Goal: Task Accomplishment & Management: Use online tool/utility

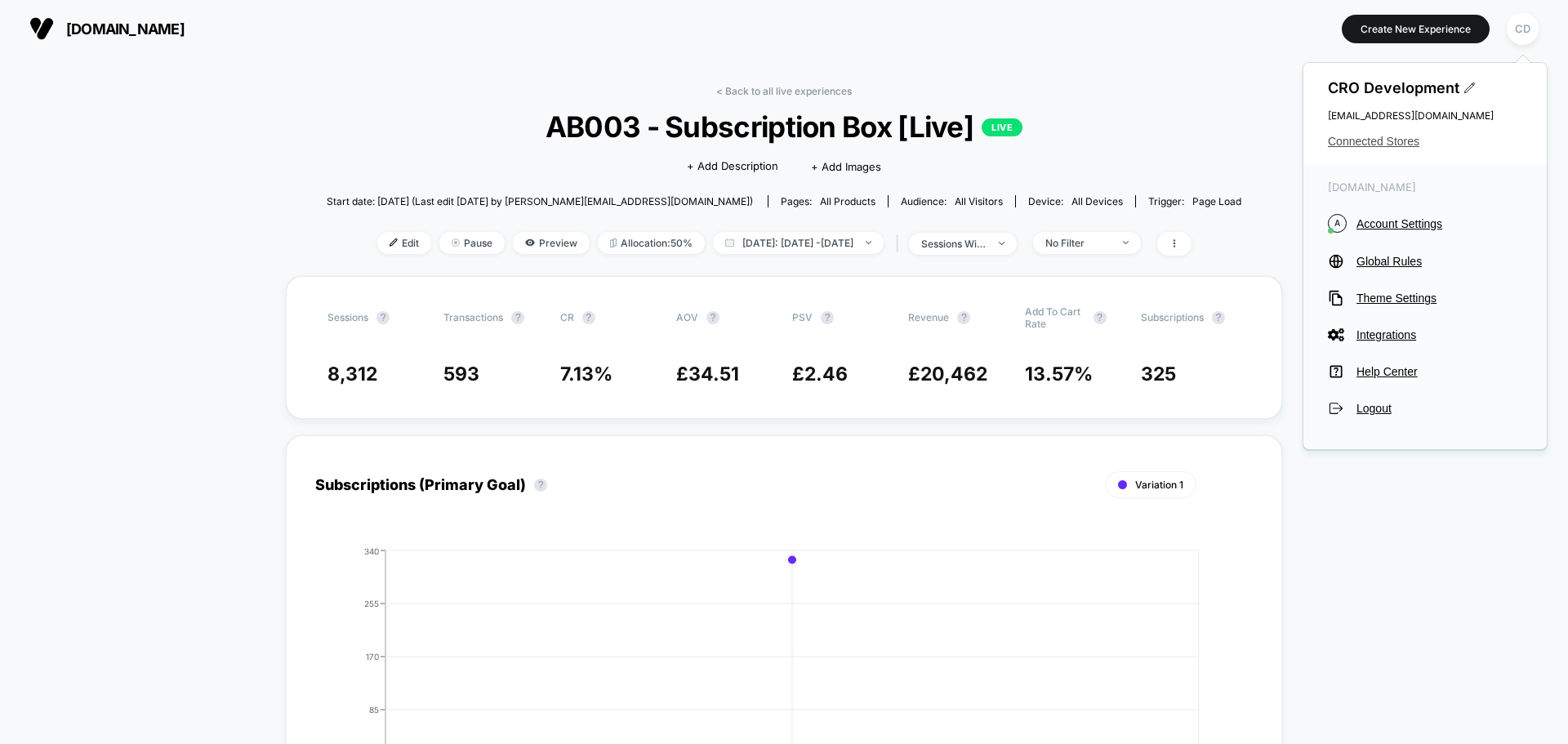
click at [1391, 141] on span "Connected Stores" at bounding box center [1425, 141] width 194 height 13
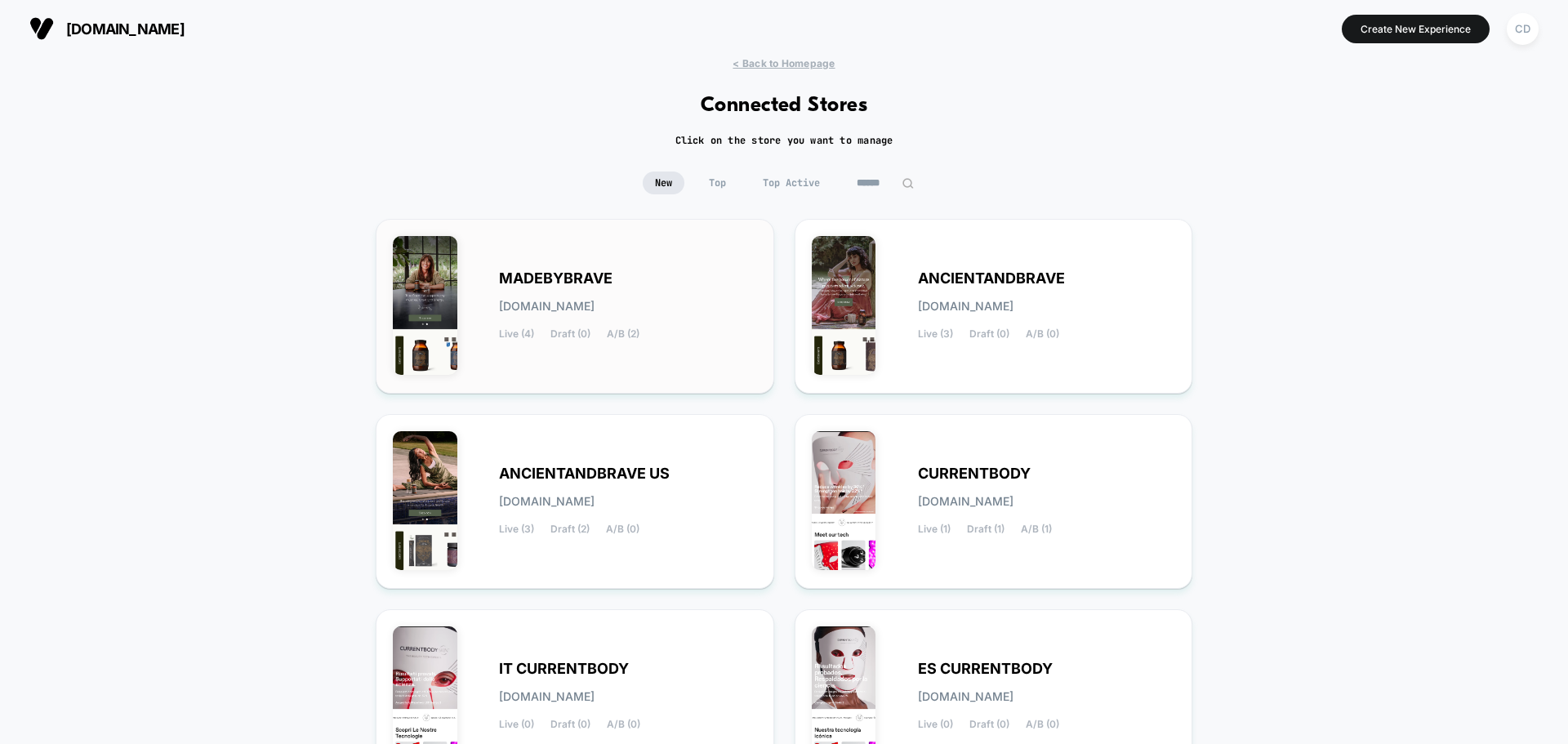
click at [595, 300] on span "[DOMAIN_NAME]" at bounding box center [547, 306] width 96 height 12
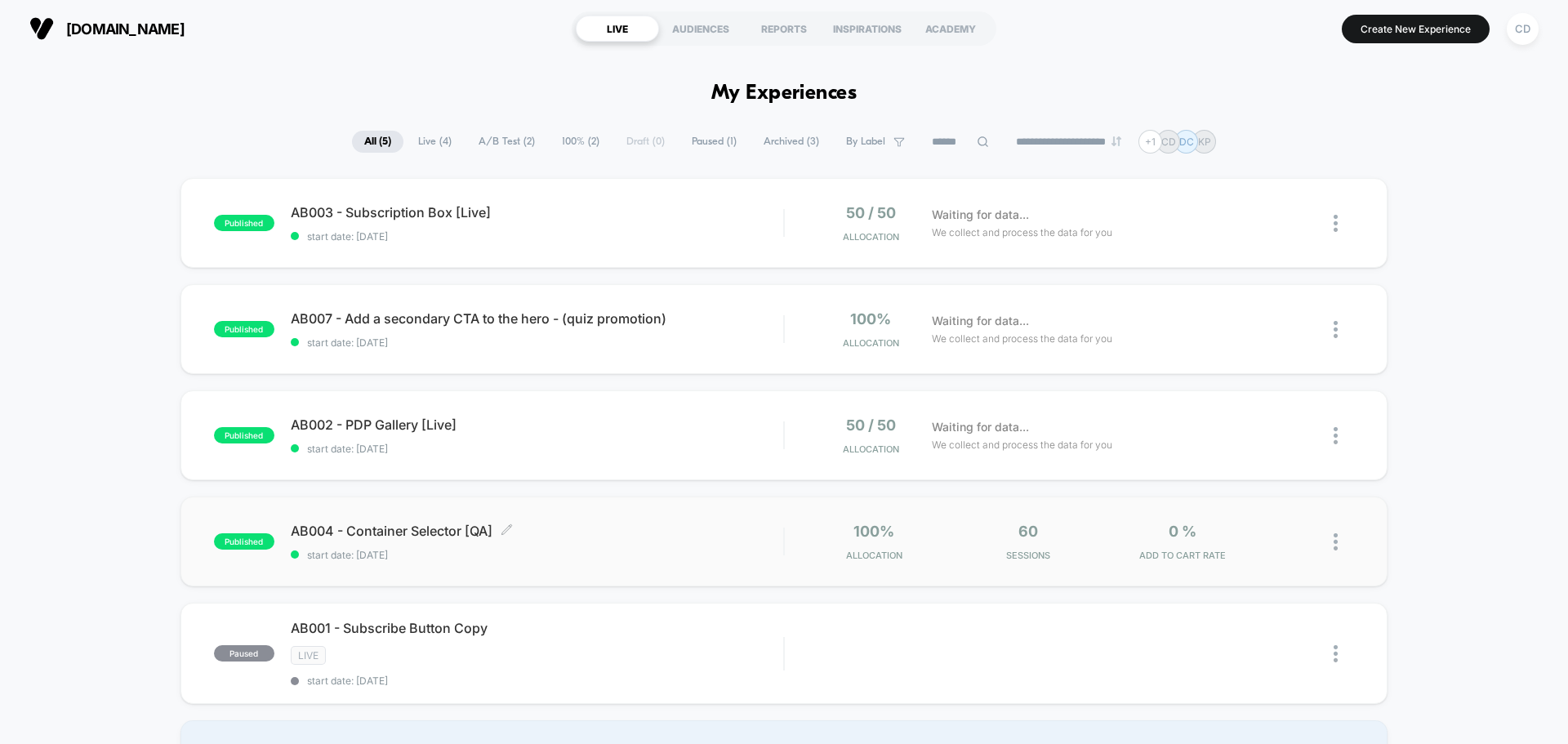
click at [433, 528] on span "AB004 - Container Selector [QA] Click to edit experience details" at bounding box center [537, 530] width 493 height 16
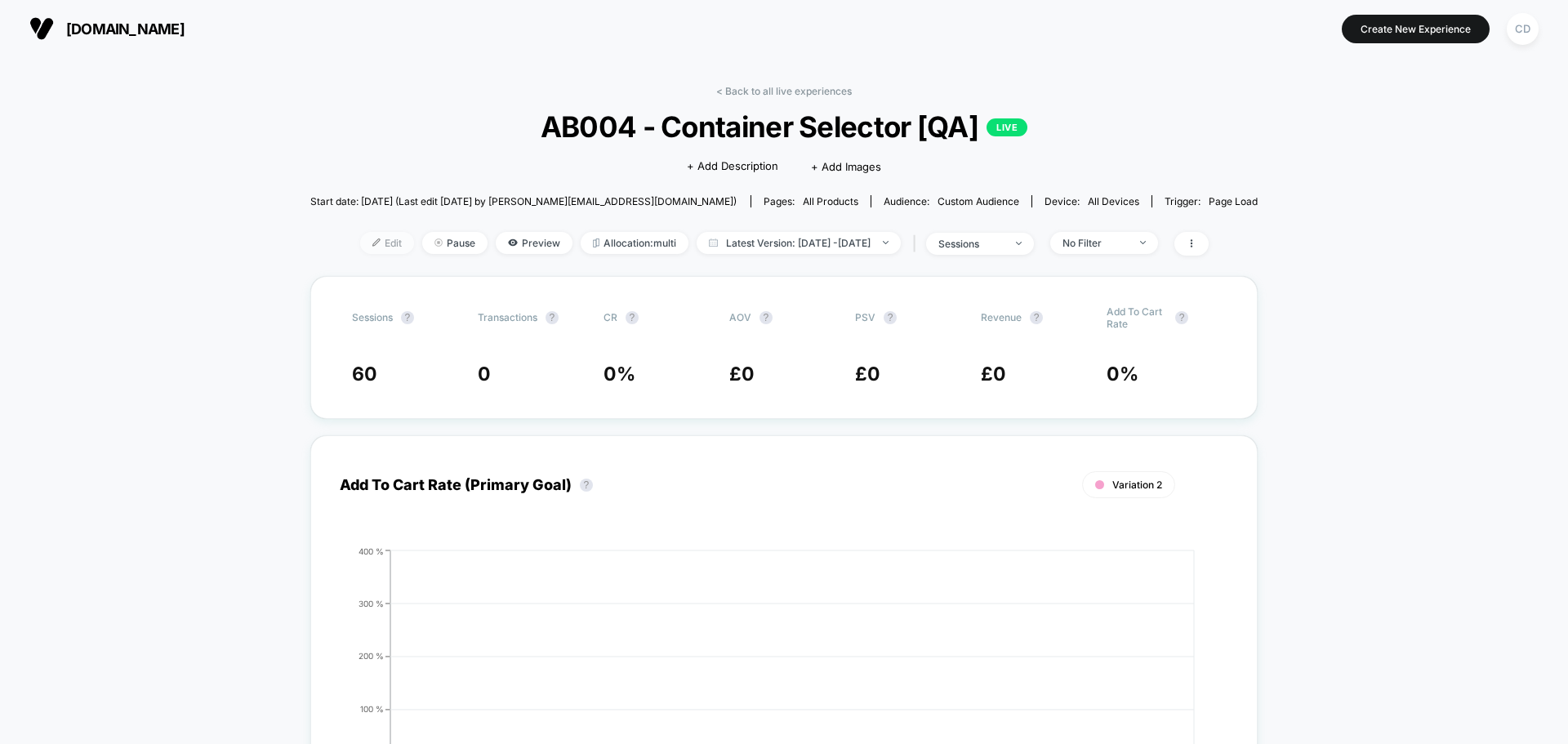
click at [367, 239] on span "Edit" at bounding box center [387, 243] width 54 height 22
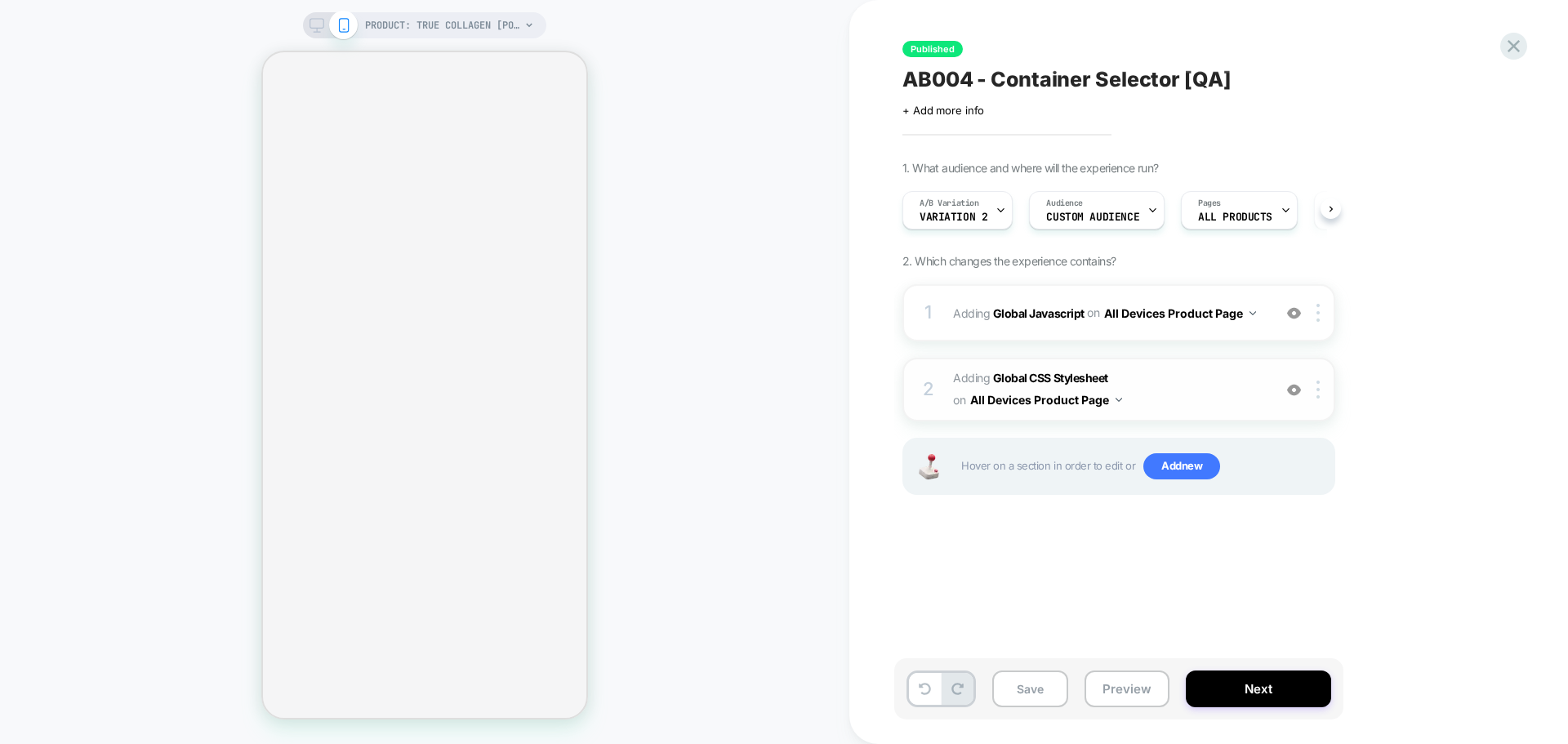
scroll to position [0, 1]
click at [1062, 375] on b "Global CSS Stylesheet" at bounding box center [1051, 377] width 115 height 14
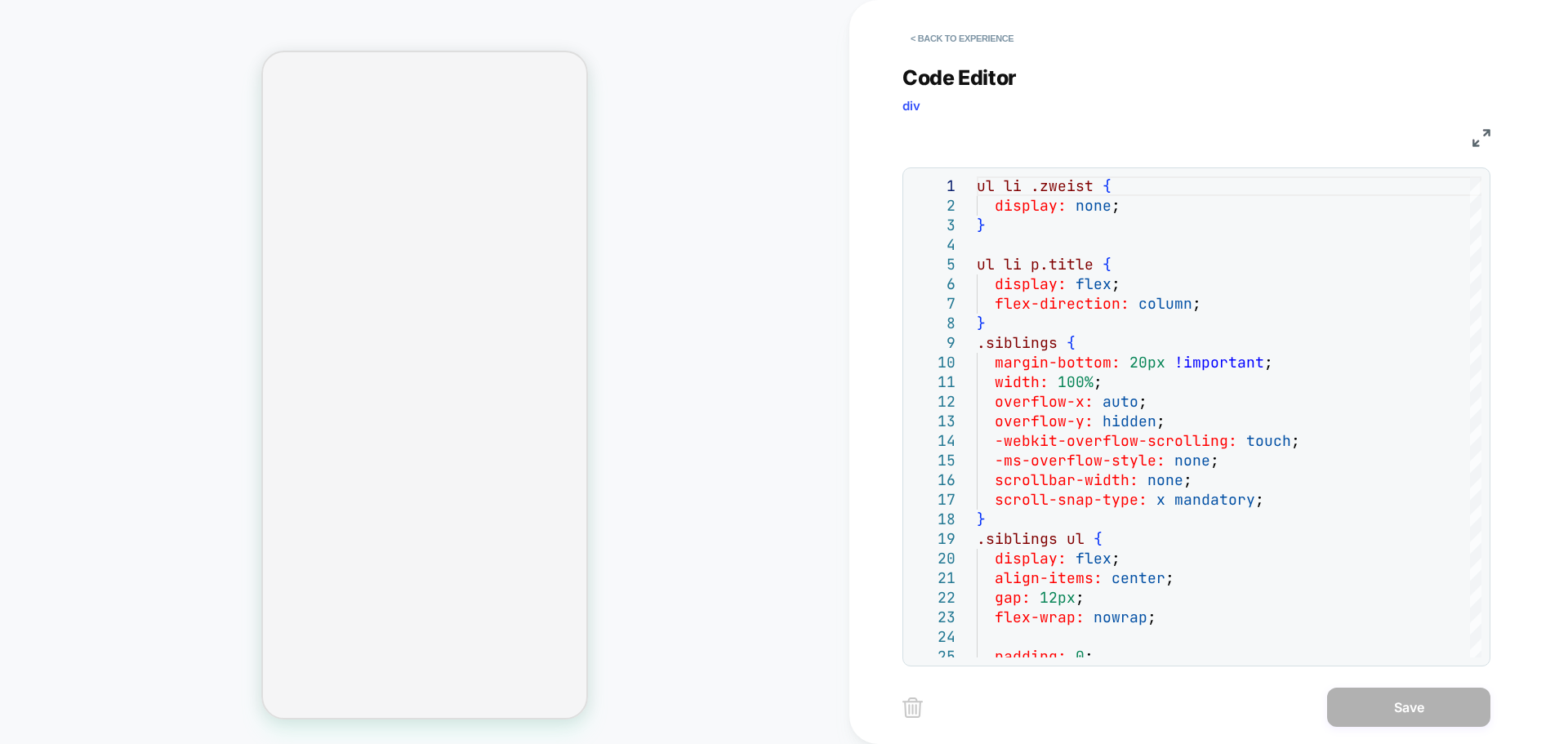
click at [1481, 138] on img at bounding box center [1481, 138] width 18 height 18
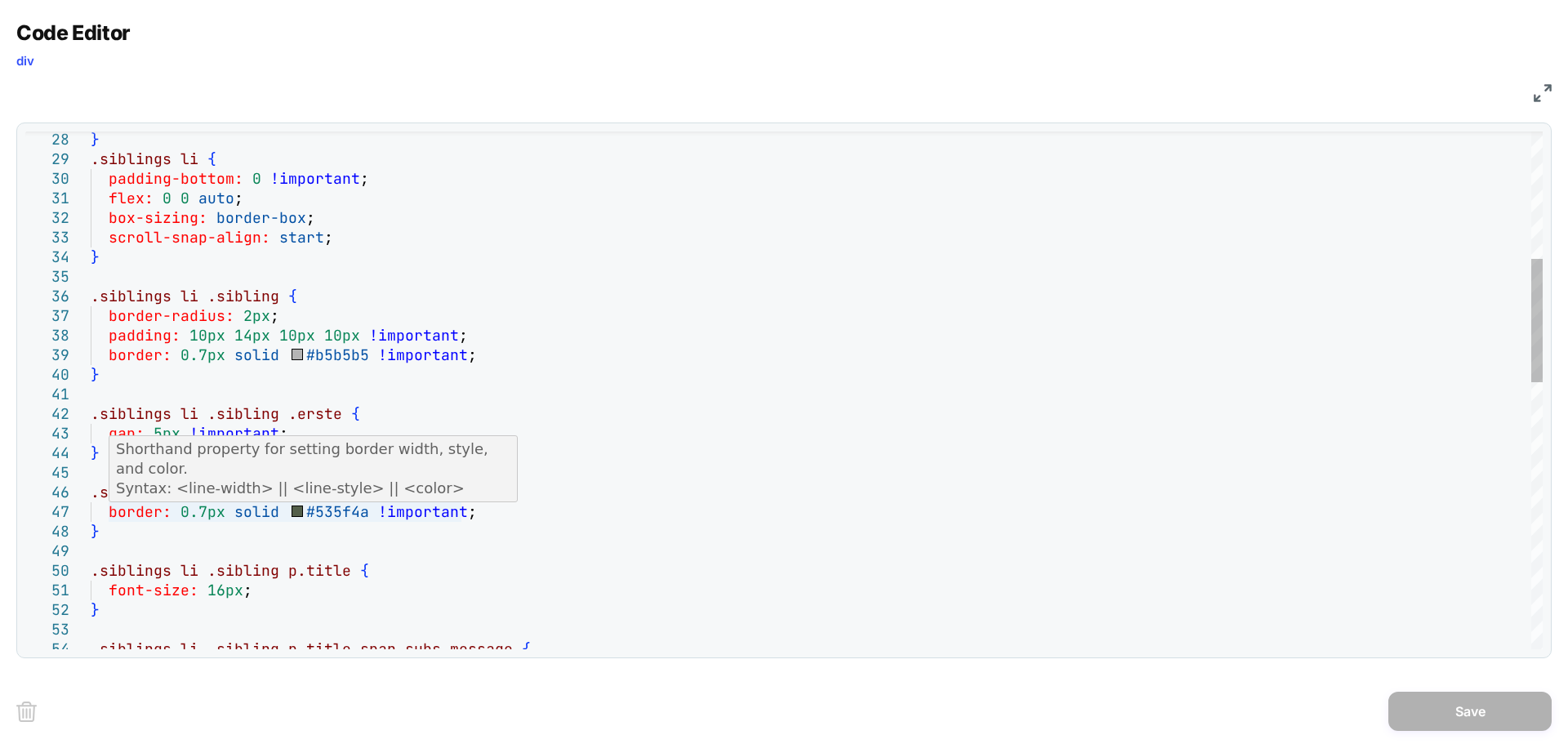
scroll to position [0, 0]
click at [206, 510] on div "} .siblings li { padding-bottom: 0 !important ; flex: 0 0 auto ; box-sizing: bo…" at bounding box center [816, 682] width 1453 height 2163
click at [206, 513] on div "} .siblings li { padding-bottom: 0 !important ; flex: 0 0 auto ; box-sizing: bo…" at bounding box center [816, 682] width 1453 height 2163
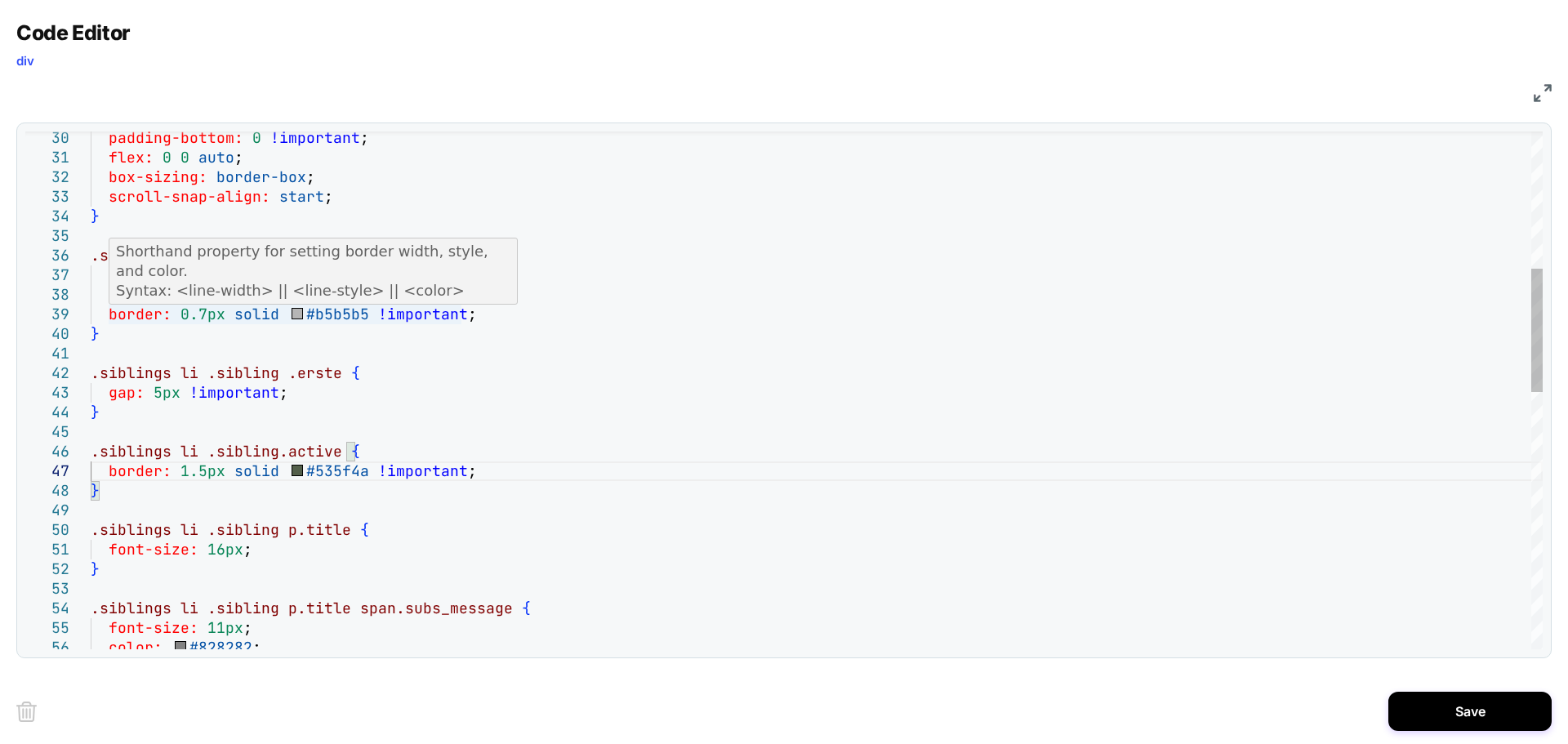
click at [203, 311] on div "padding-bottom: 0 !important ; flex: 0 0 auto ; box-sizing: border-box ; scroll…" at bounding box center [816, 641] width 1453 height 2163
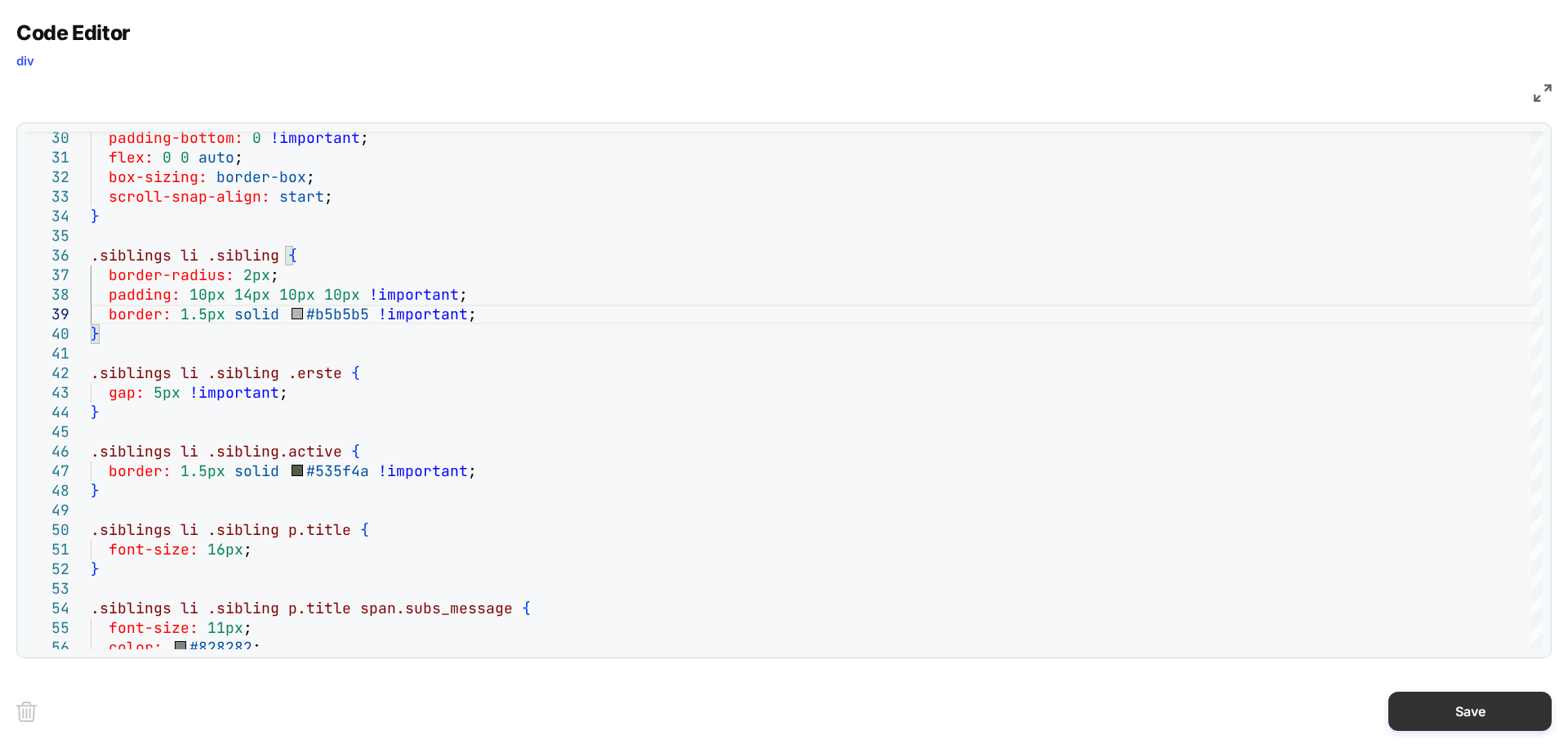
type textarea "**********"
click at [1442, 711] on button "Save" at bounding box center [1470, 711] width 163 height 39
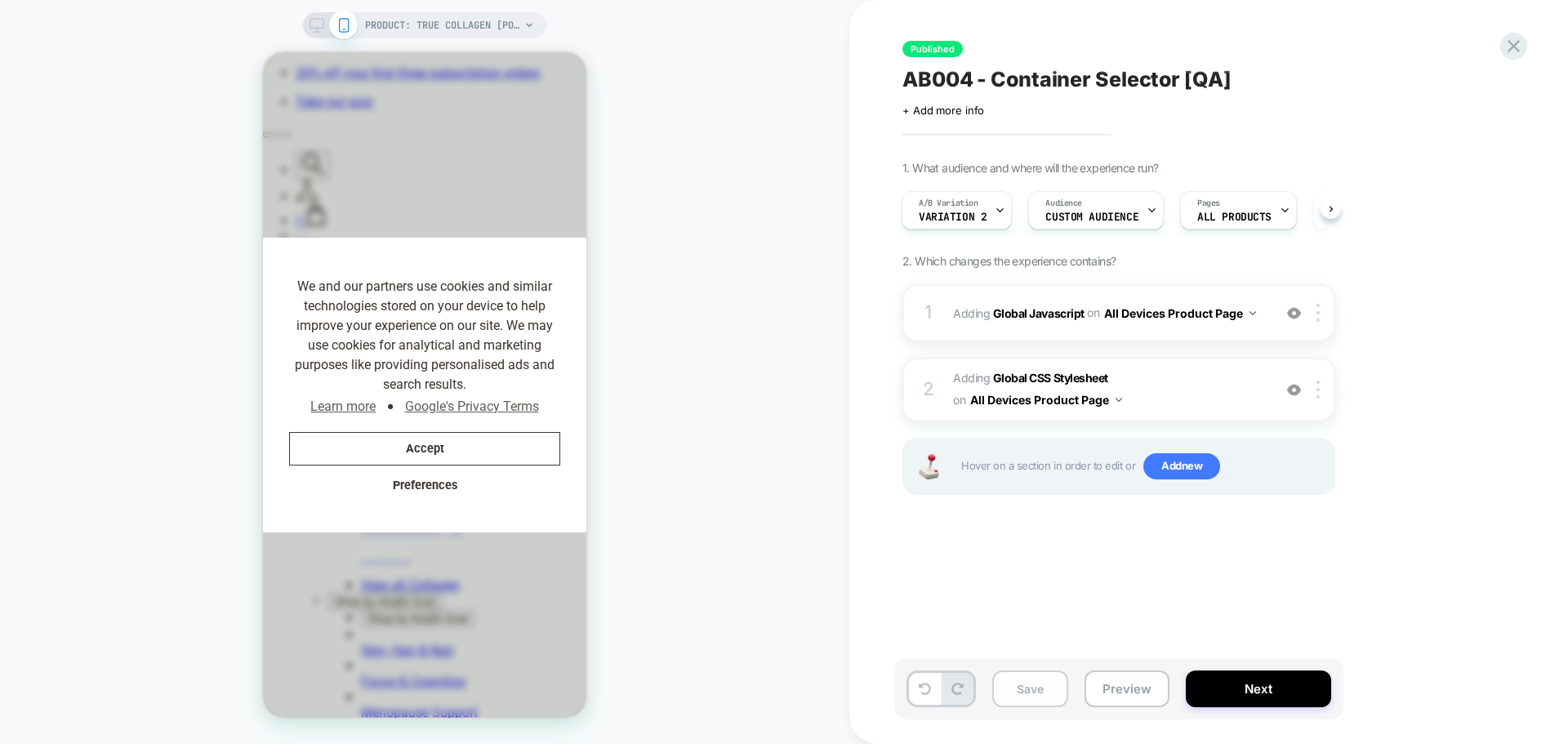
click at [1028, 698] on button "Save" at bounding box center [1030, 688] width 76 height 37
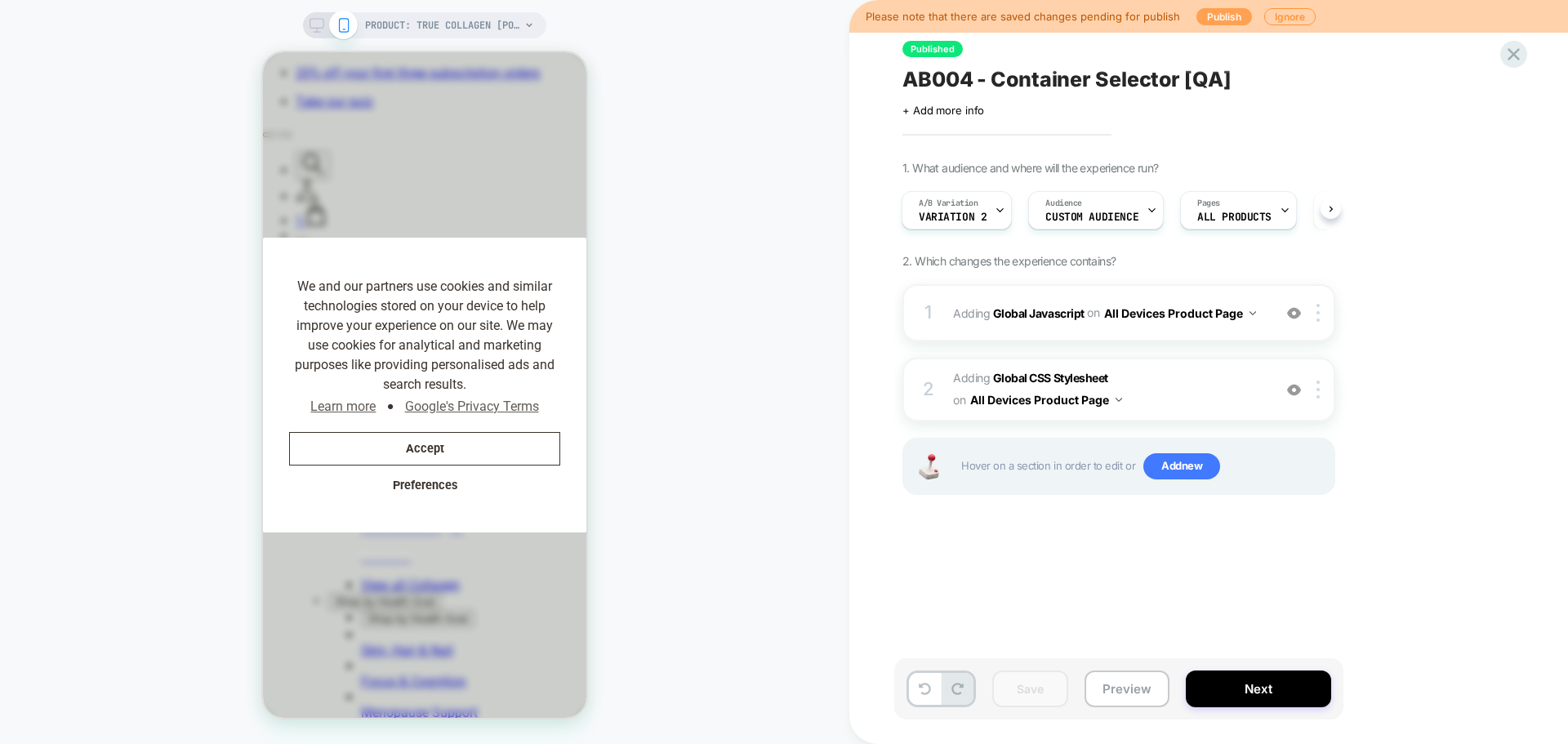
click at [1220, 15] on button "Publish" at bounding box center [1224, 16] width 56 height 17
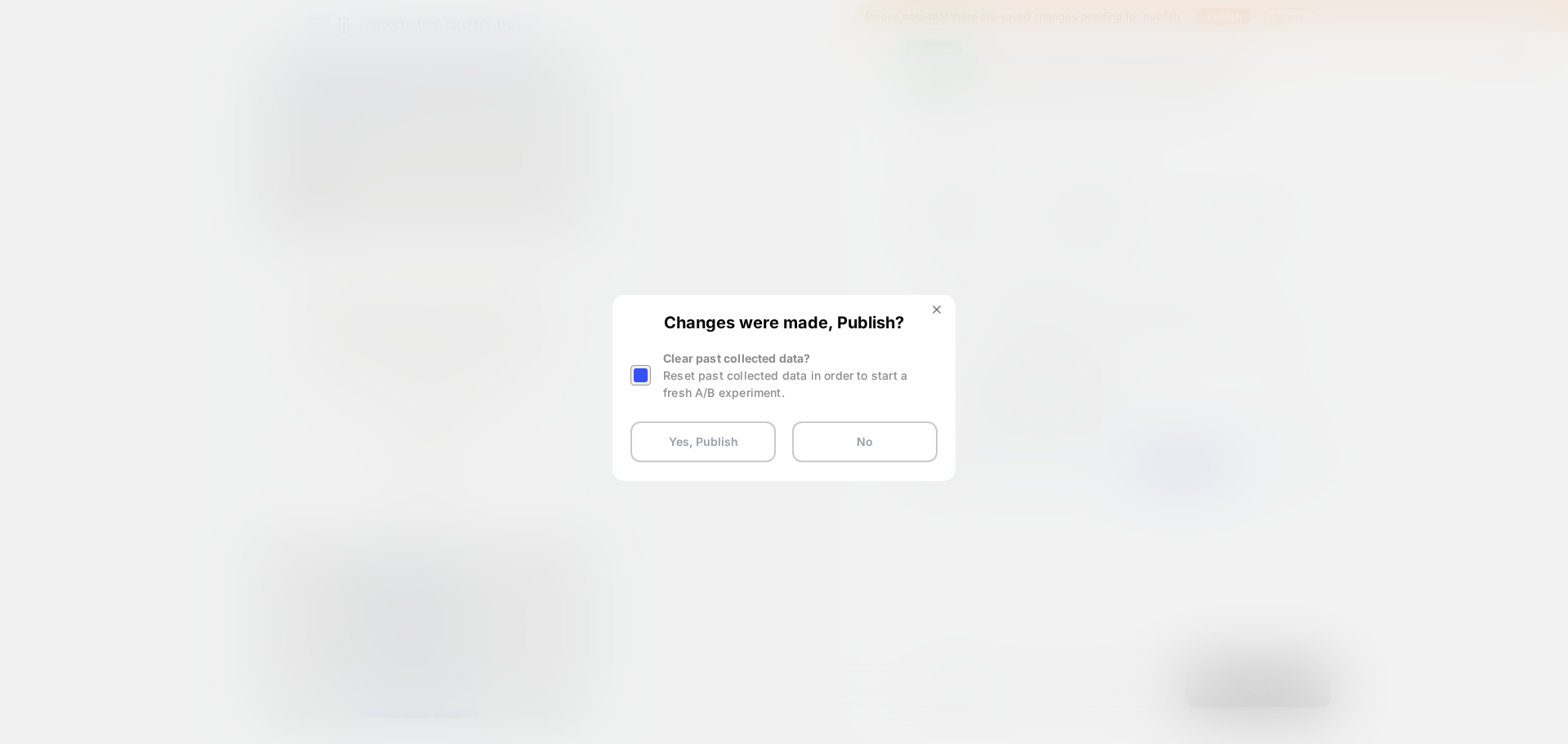
click at [641, 371] on div at bounding box center [641, 375] width 21 height 21
click at [687, 446] on button "Yes, Publish" at bounding box center [703, 441] width 145 height 41
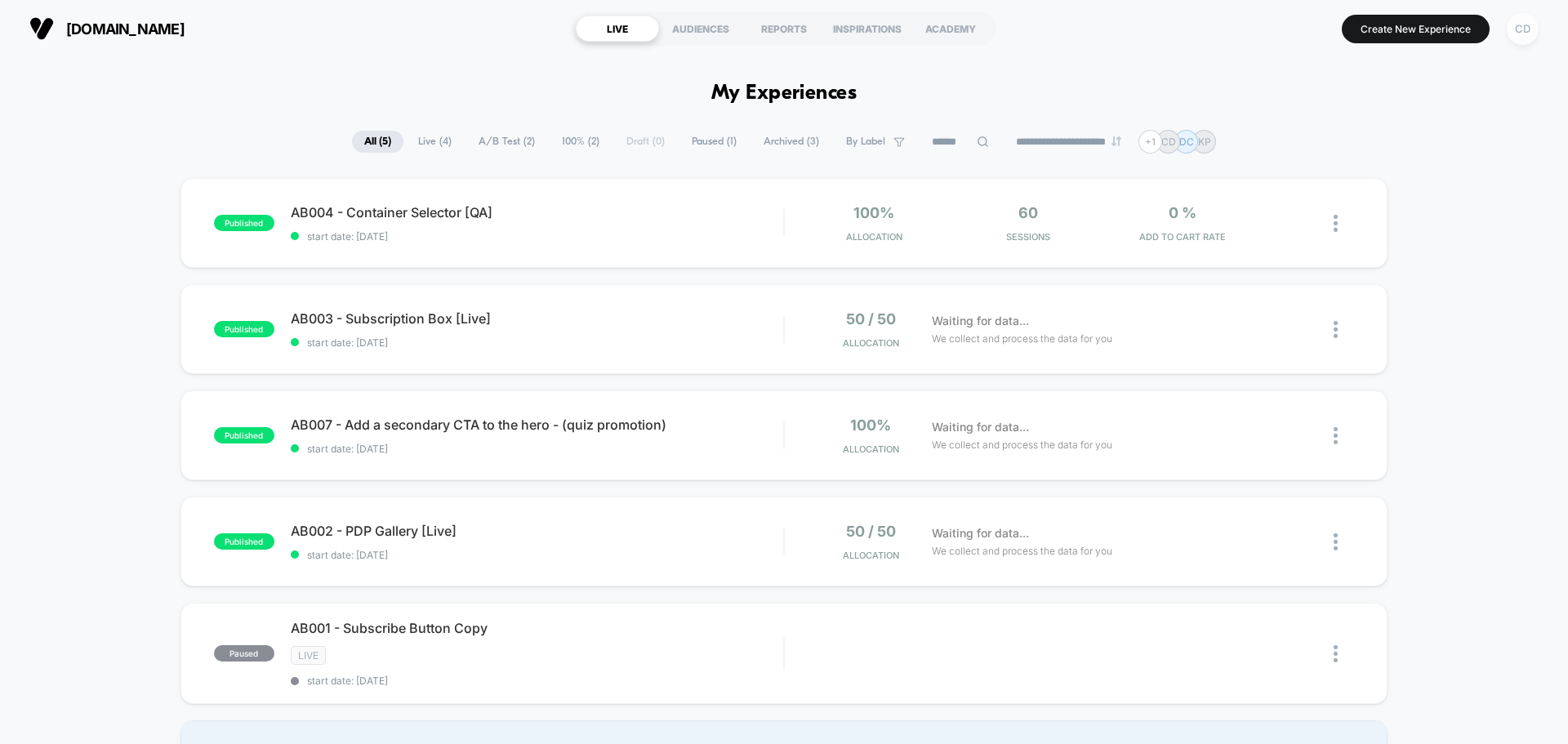
click at [1519, 32] on div "CD" at bounding box center [1522, 28] width 32 height 32
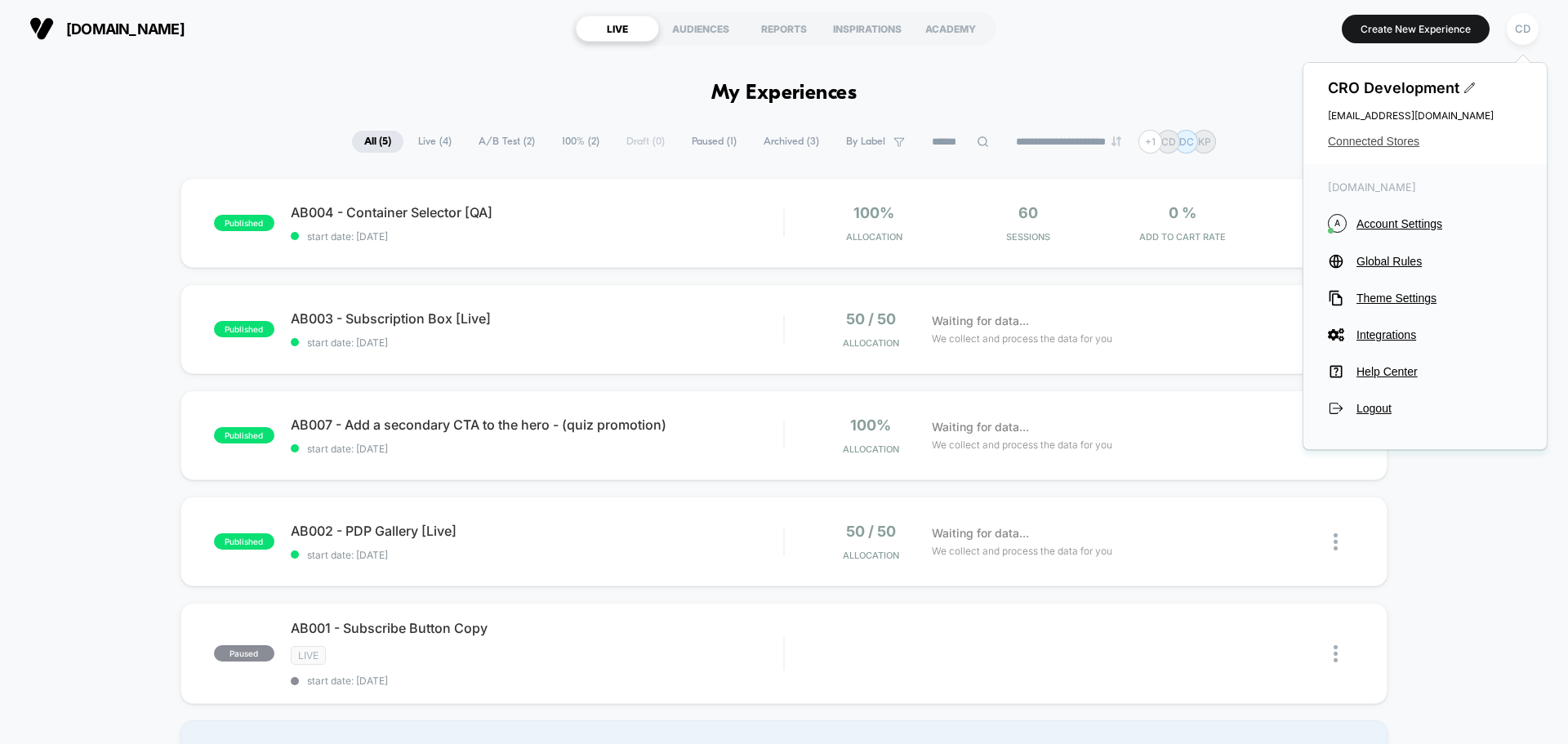
click at [1386, 139] on span "Connected Stores" at bounding box center [1425, 141] width 194 height 13
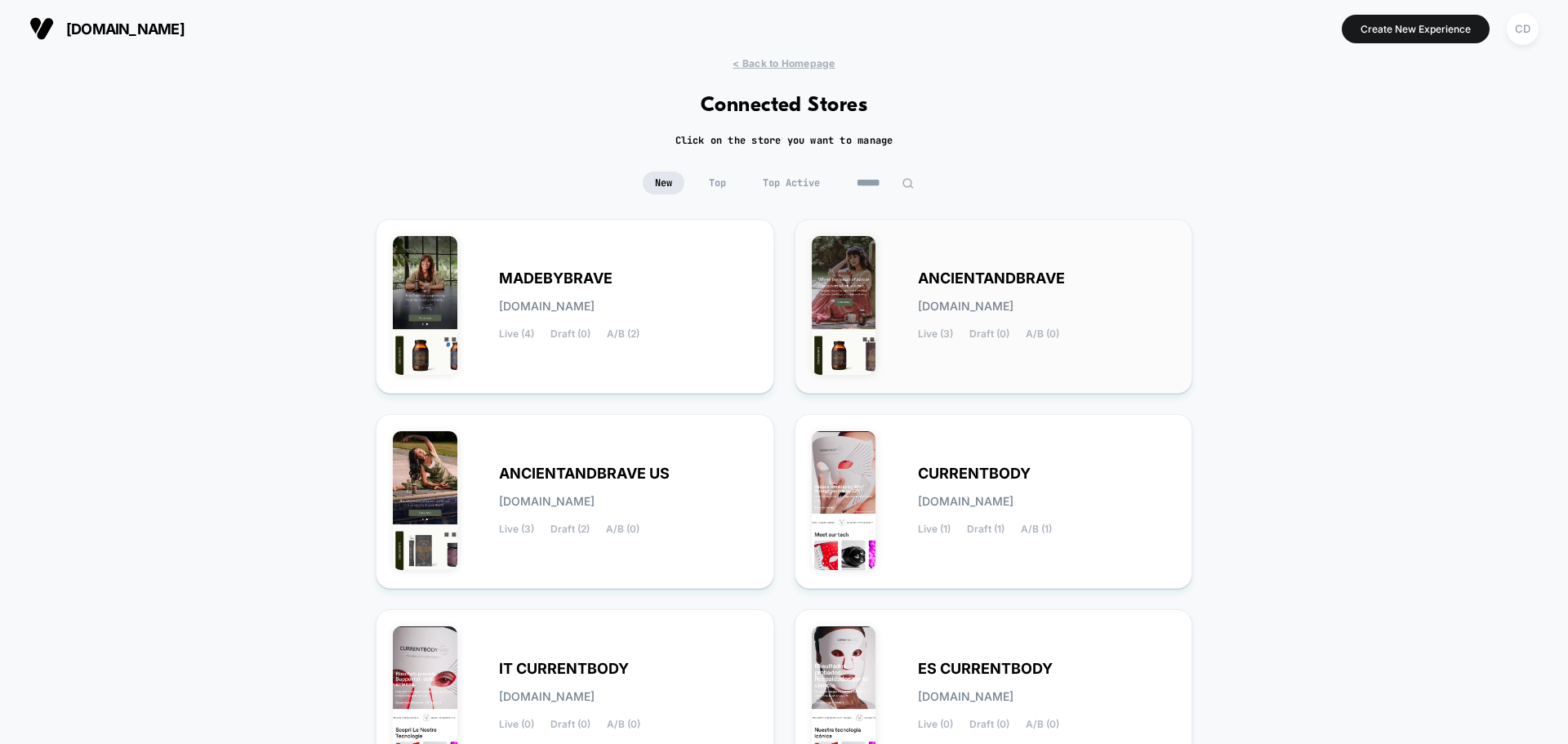
click at [980, 302] on span "[DOMAIN_NAME]" at bounding box center [966, 306] width 96 height 12
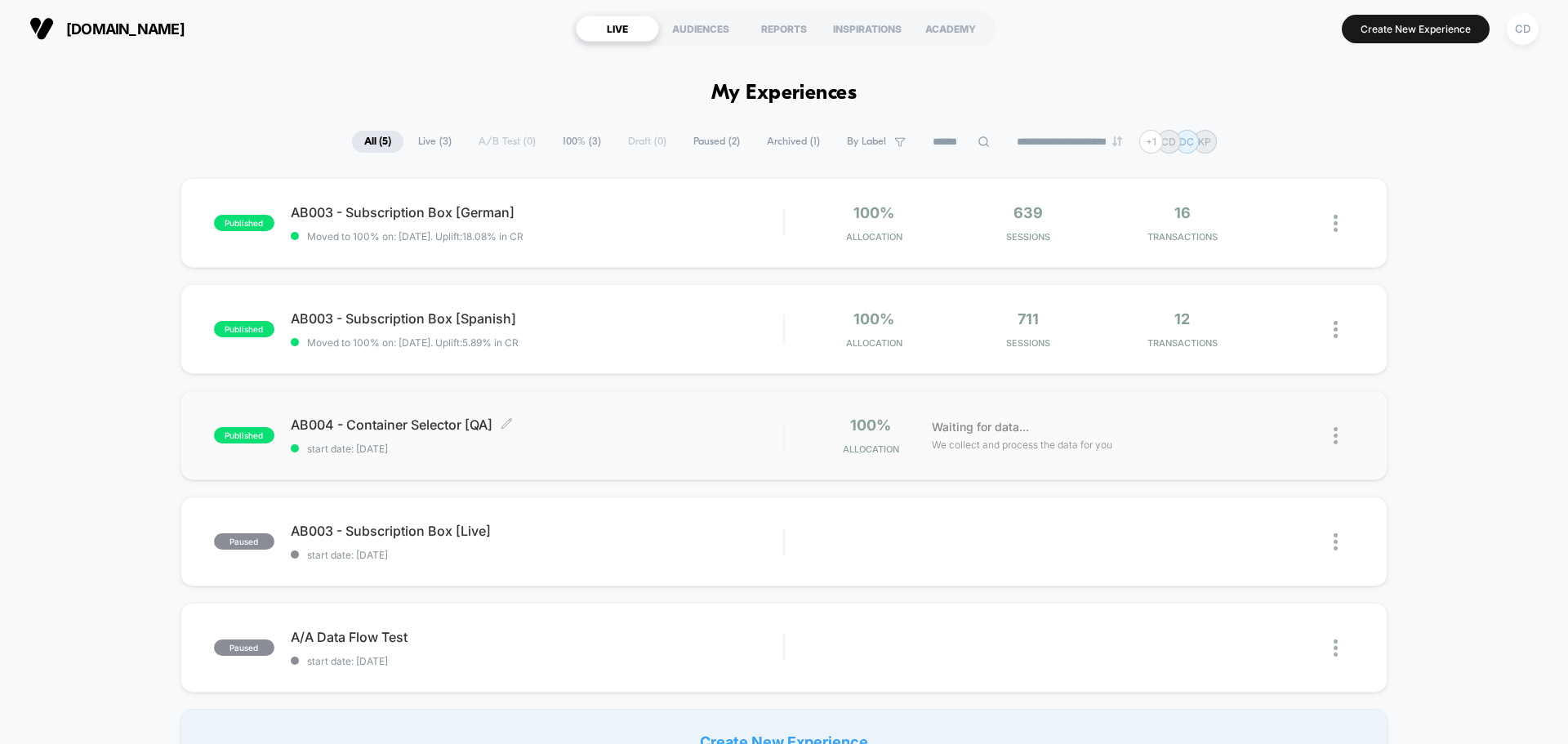
click at [453, 422] on span "AB004 - Container Selector [QA] Click to edit experience details" at bounding box center [537, 425] width 493 height 16
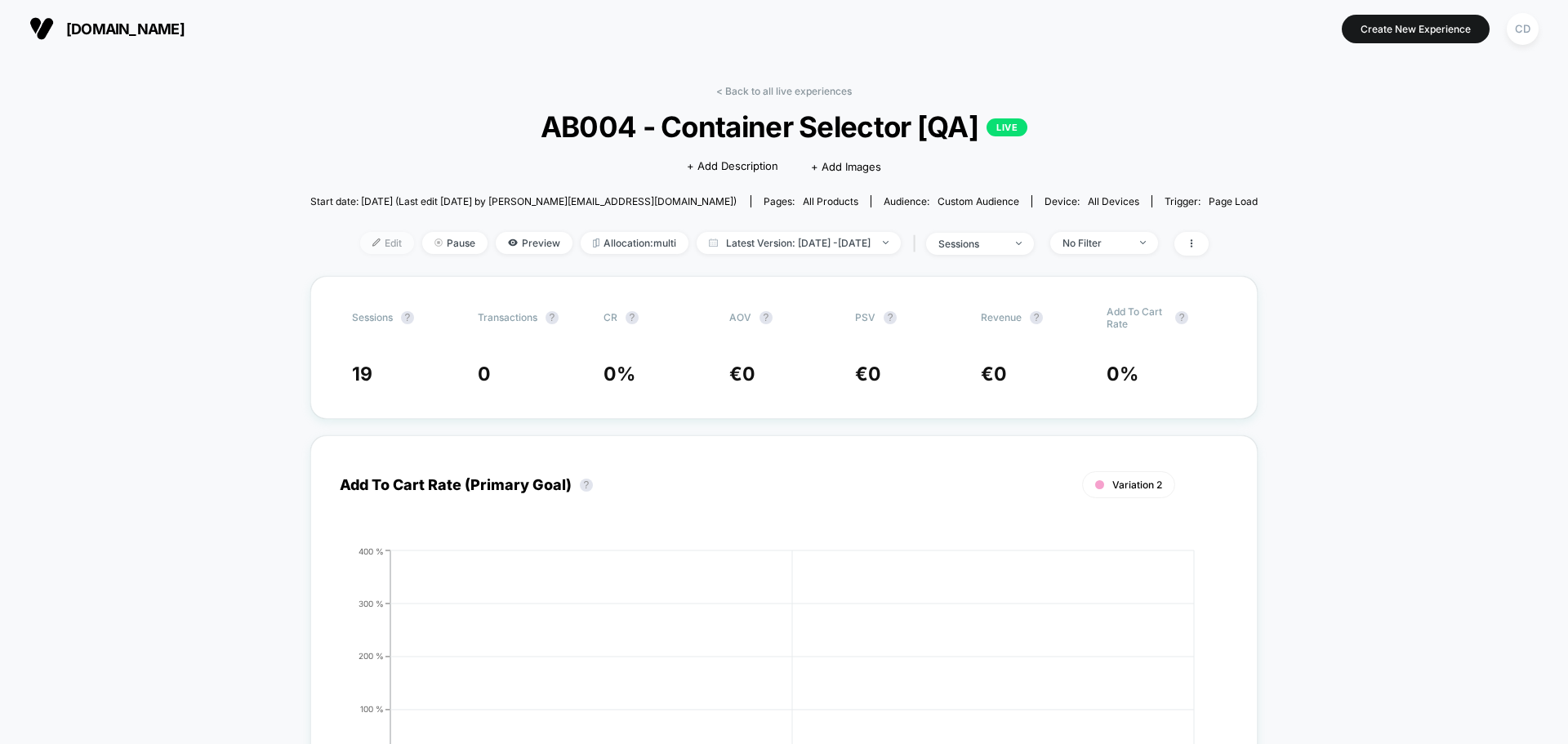
click at [366, 241] on span "Edit" at bounding box center [387, 243] width 54 height 22
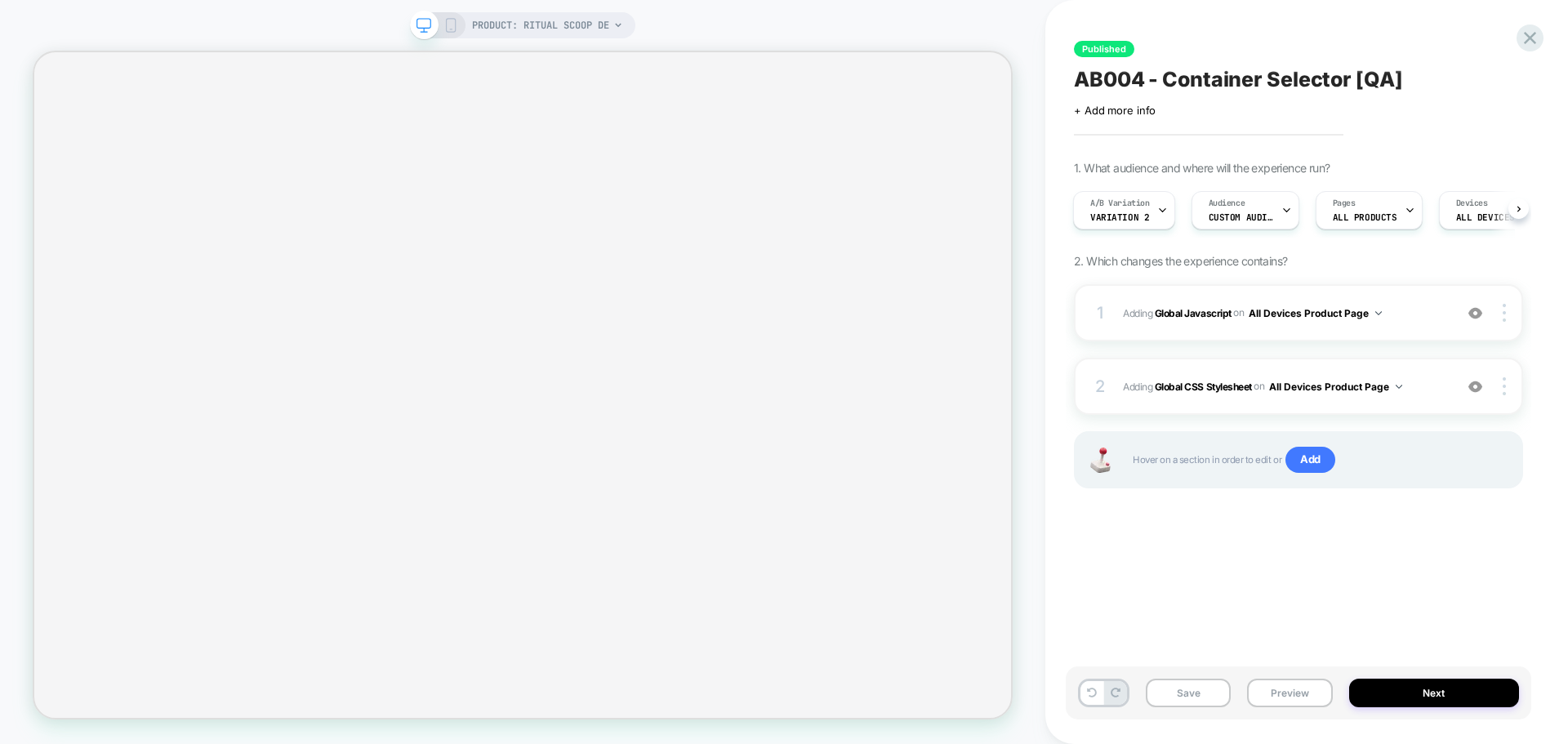
scroll to position [0, 2]
click at [1195, 387] on b "Global CSS Stylesheet" at bounding box center [1204, 386] width 97 height 13
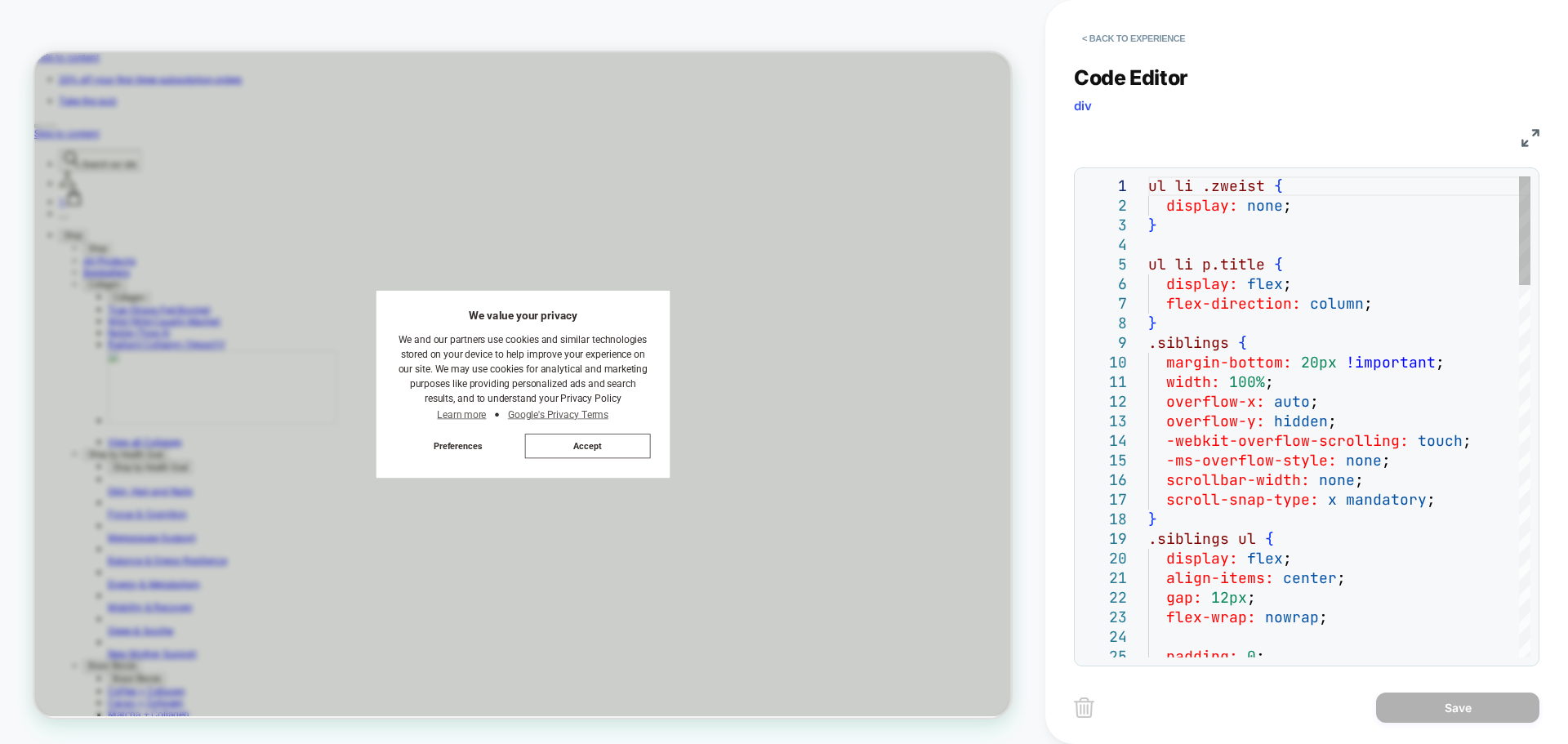
scroll to position [0, 0]
click at [1527, 133] on img at bounding box center [1531, 138] width 18 height 18
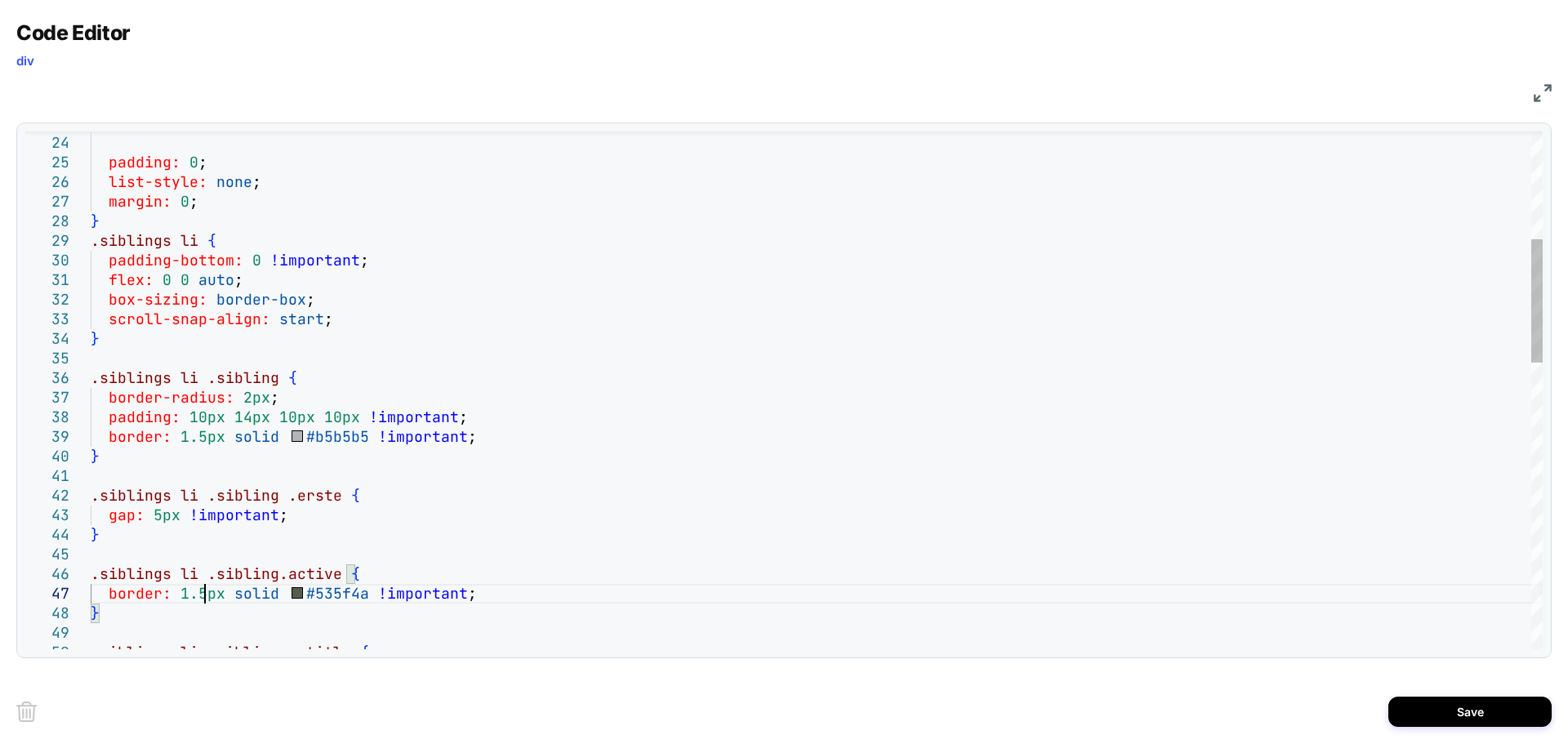
scroll to position [135, 115]
type textarea "**********"
click at [1424, 711] on button "Save" at bounding box center [1470, 711] width 163 height 30
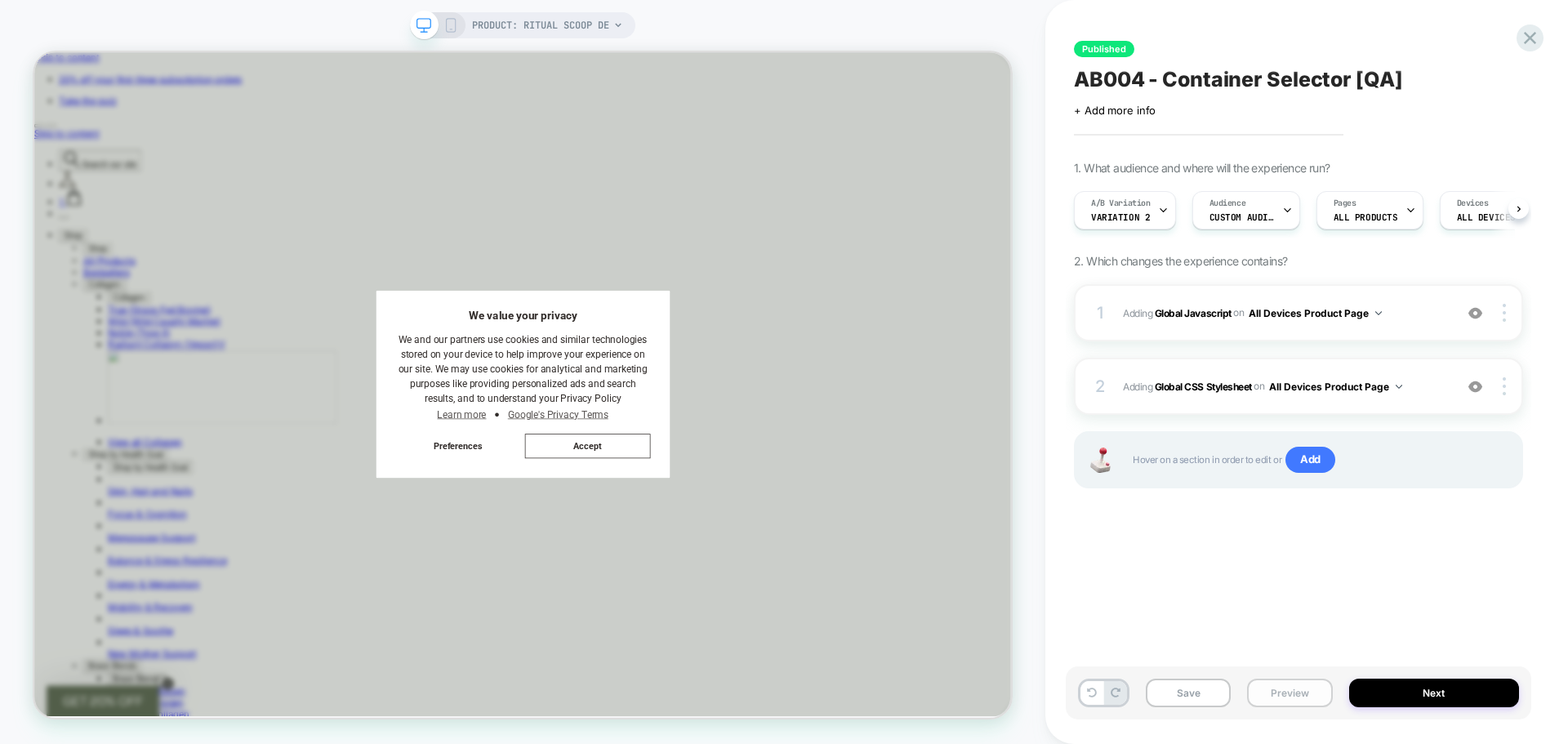
scroll to position [0, 1]
click at [1208, 692] on button "Save" at bounding box center [1188, 693] width 85 height 29
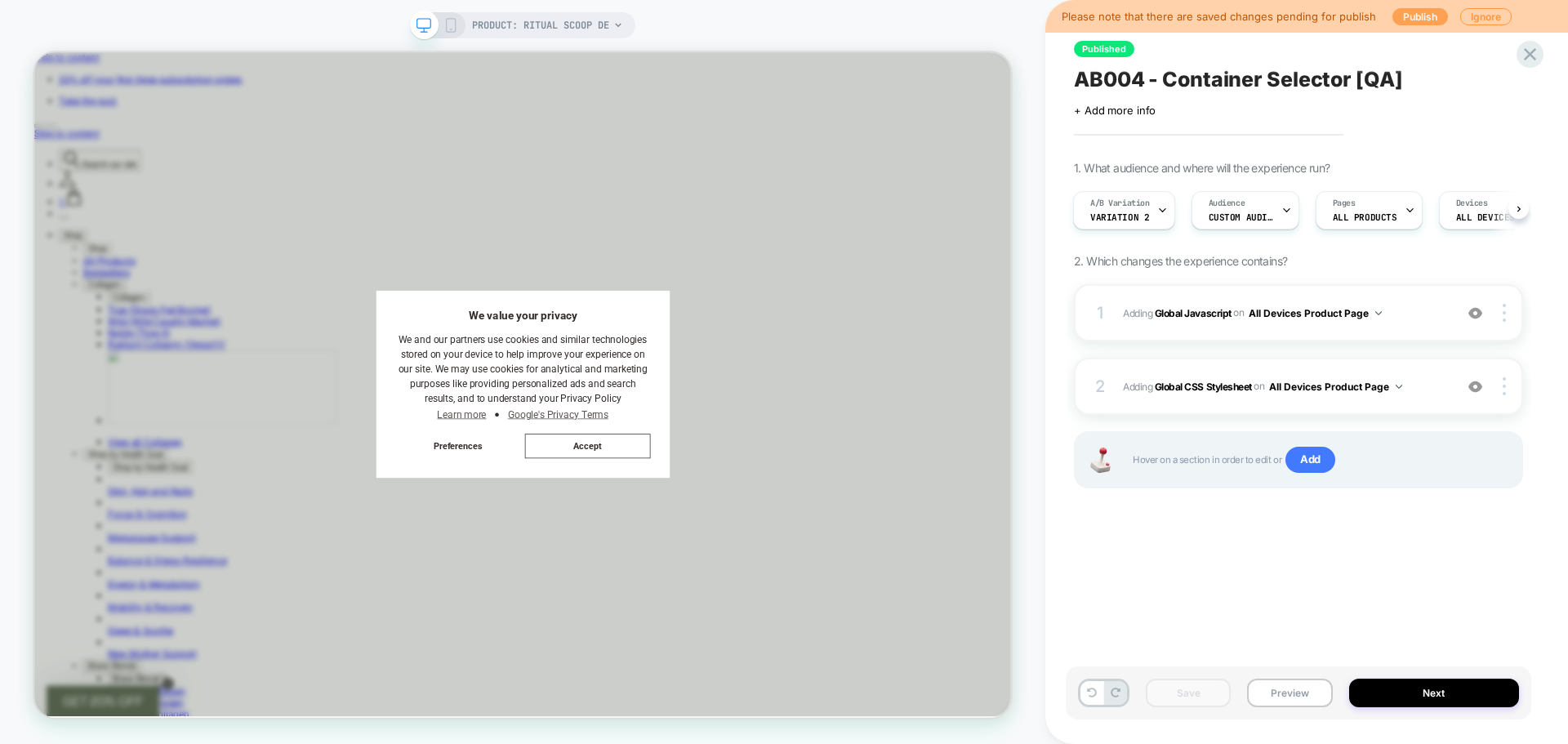
click at [1417, 14] on button "Publish" at bounding box center [1421, 16] width 56 height 17
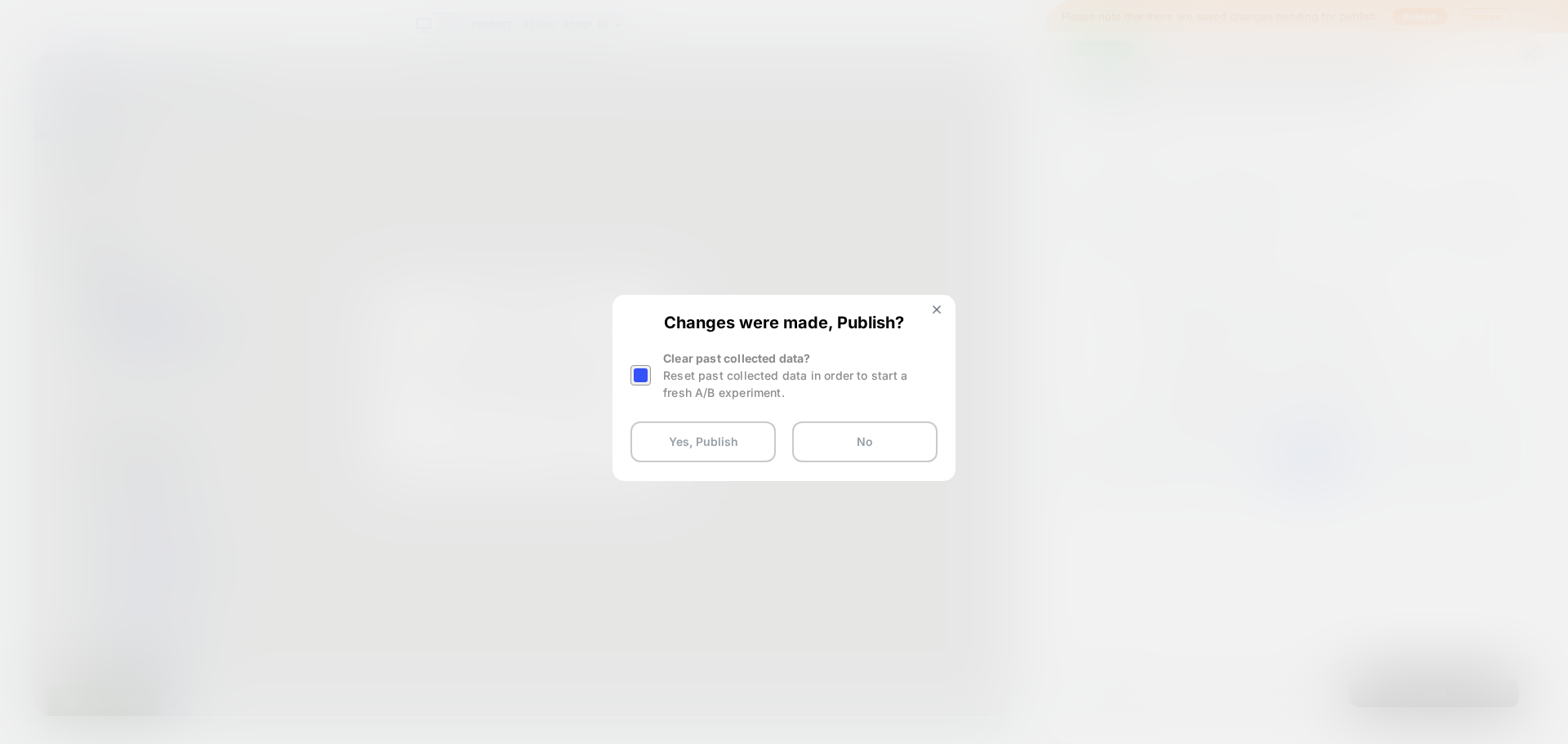
click at [640, 373] on div at bounding box center [641, 375] width 21 height 21
click at [701, 439] on button "Yes, Publish" at bounding box center [703, 441] width 145 height 41
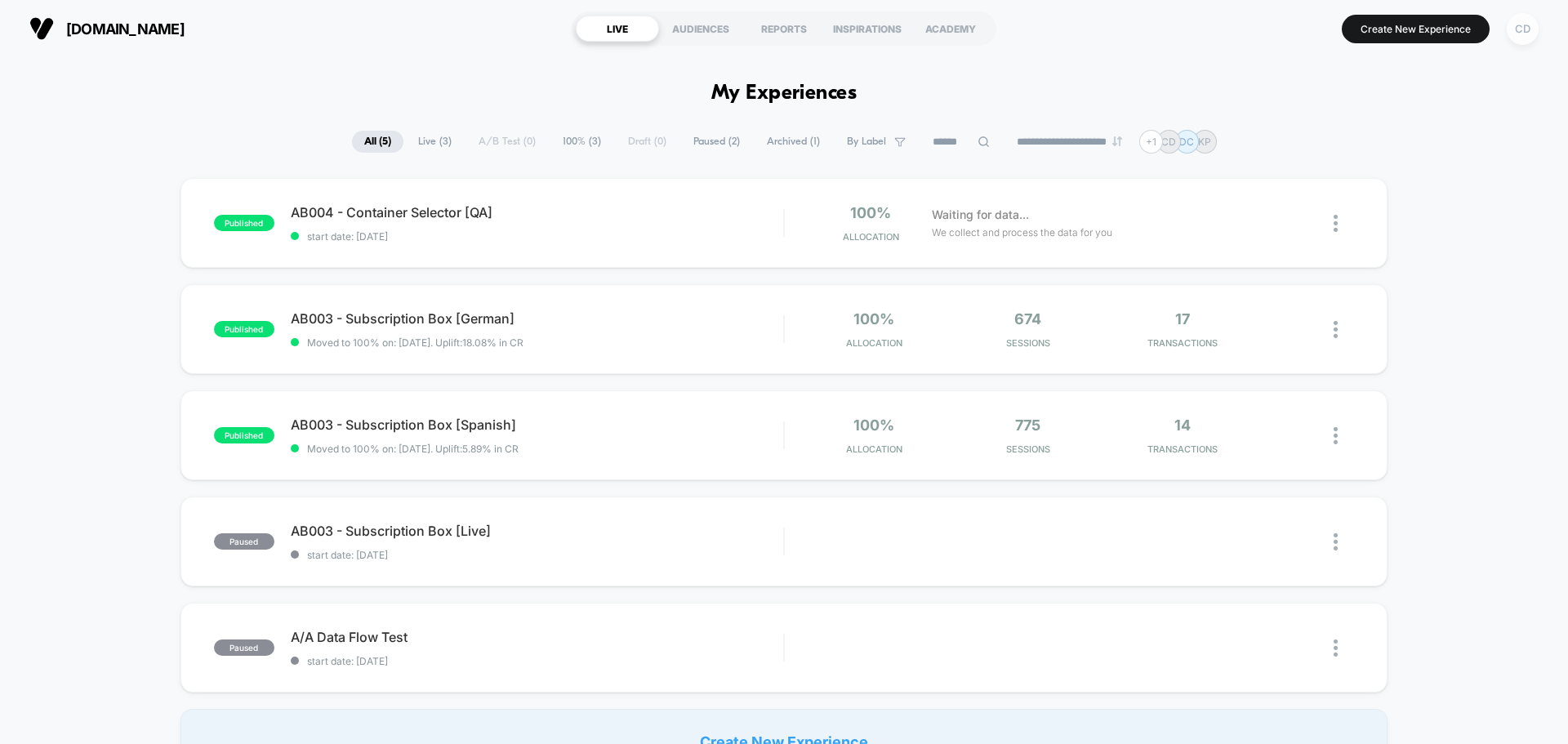
click at [1520, 31] on div "CD" at bounding box center [1522, 28] width 32 height 32
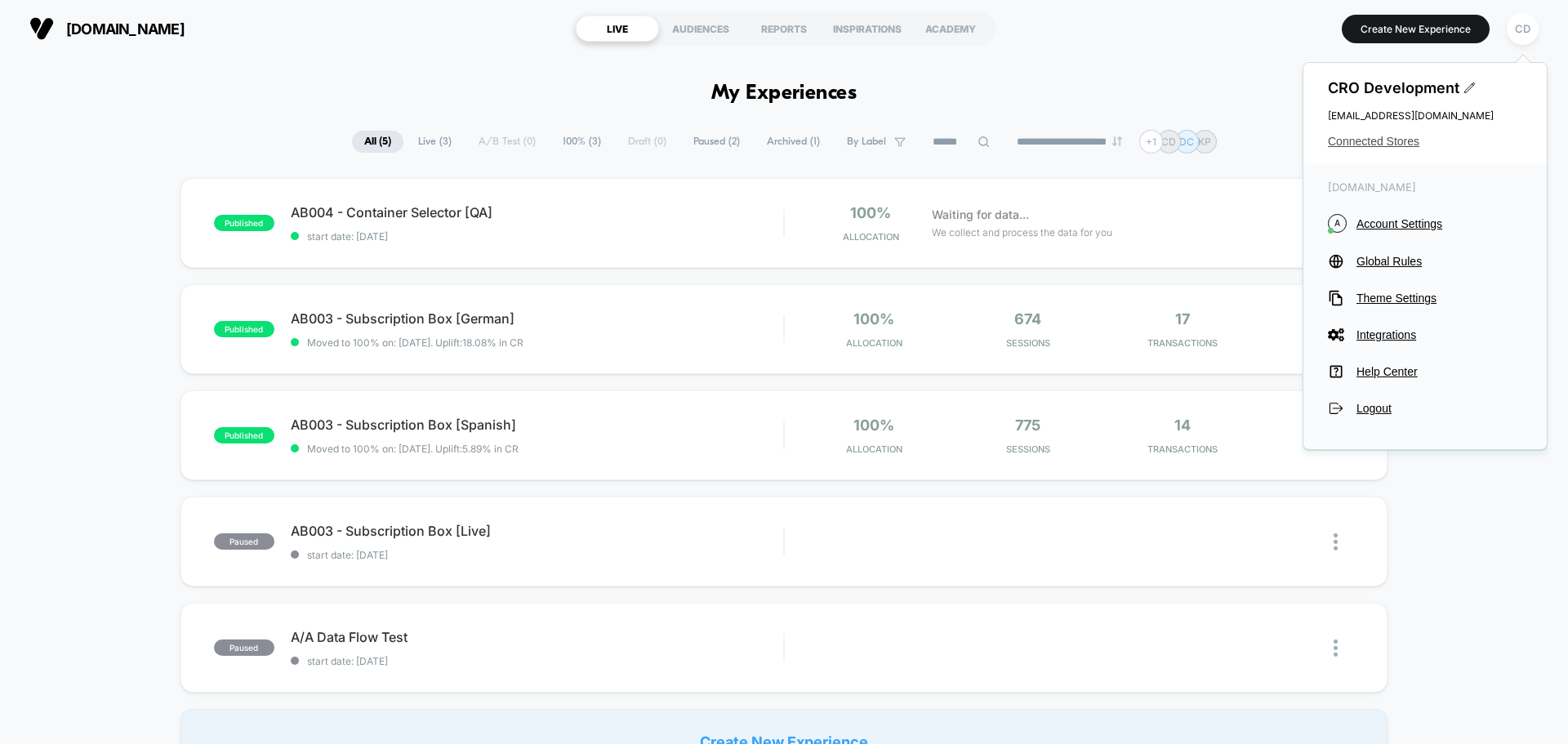
click at [1389, 142] on span "Connected Stores" at bounding box center [1425, 141] width 194 height 13
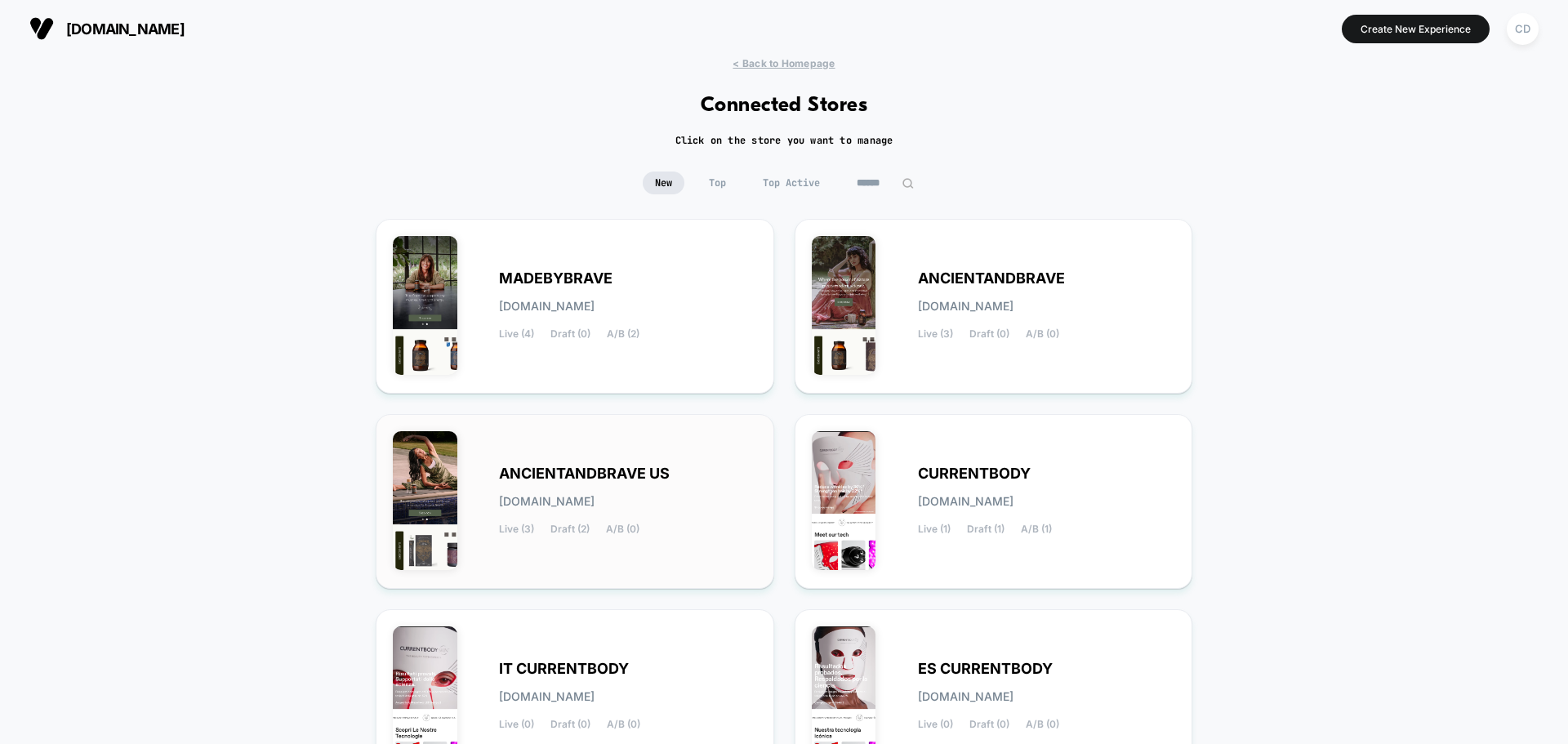
click at [655, 473] on span "ANCIENTANDBRAVE US" at bounding box center [584, 473] width 171 height 12
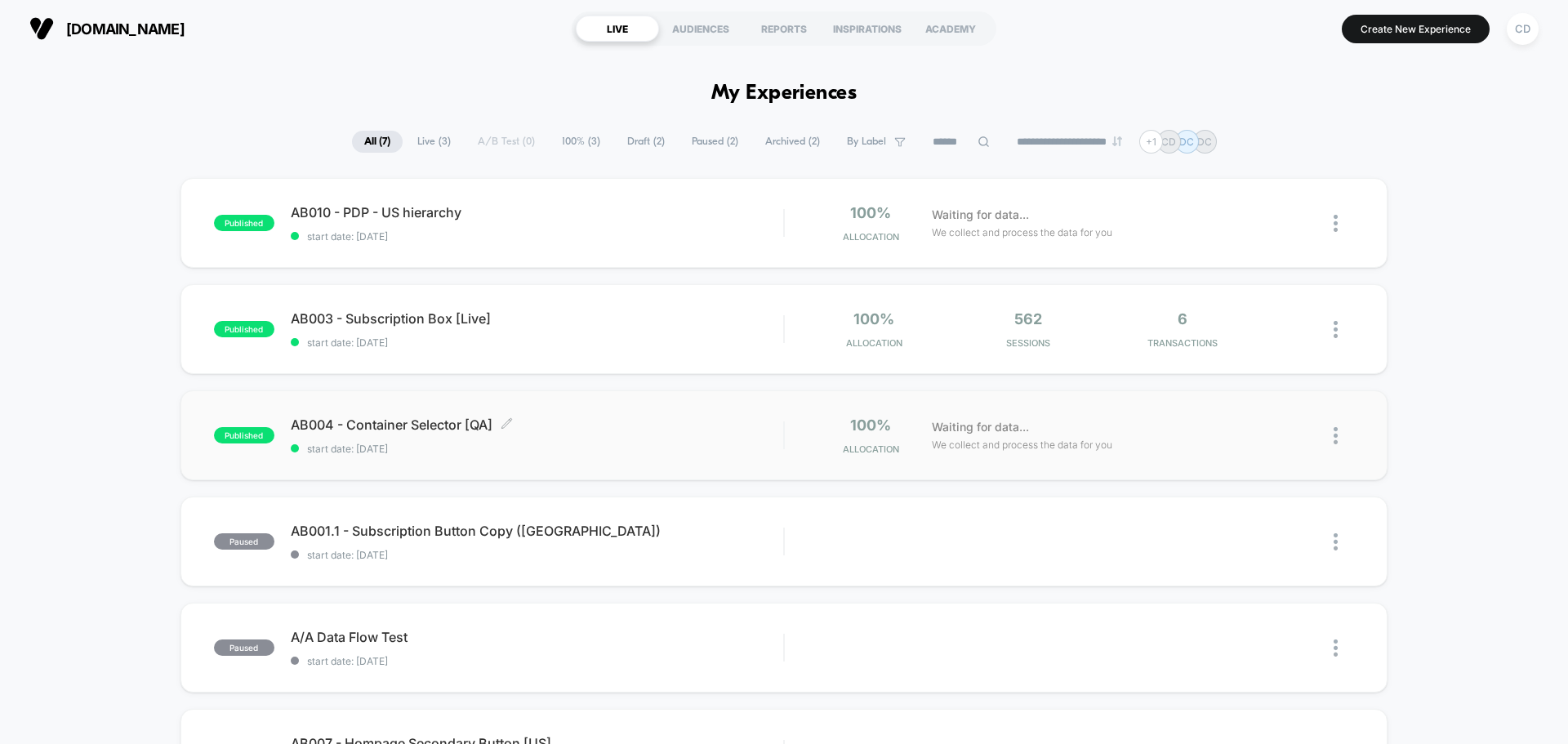
click at [428, 427] on span "AB004 - Container Selector [QA] Click to edit experience details" at bounding box center [537, 425] width 493 height 16
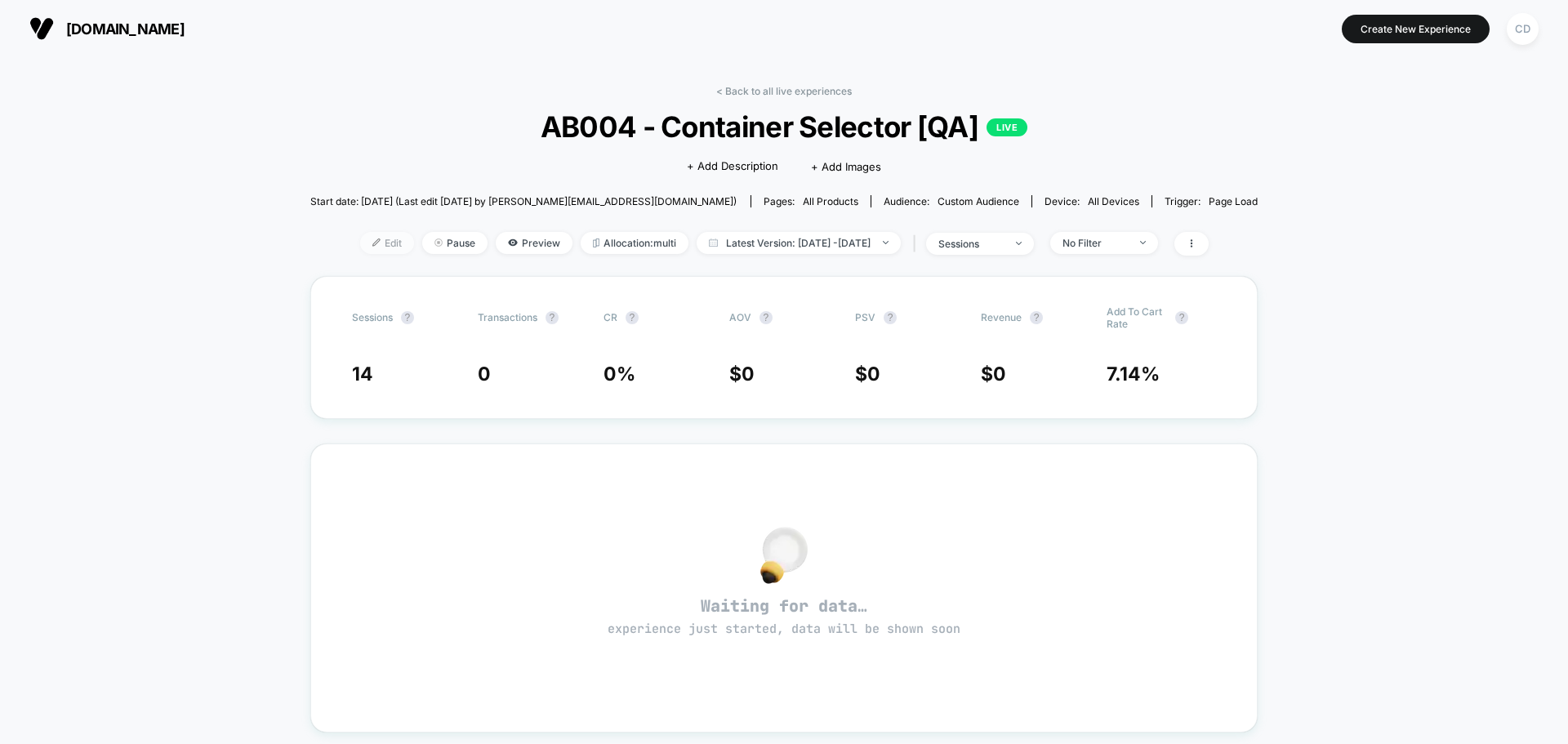
click at [360, 243] on span "Edit" at bounding box center [387, 243] width 54 height 22
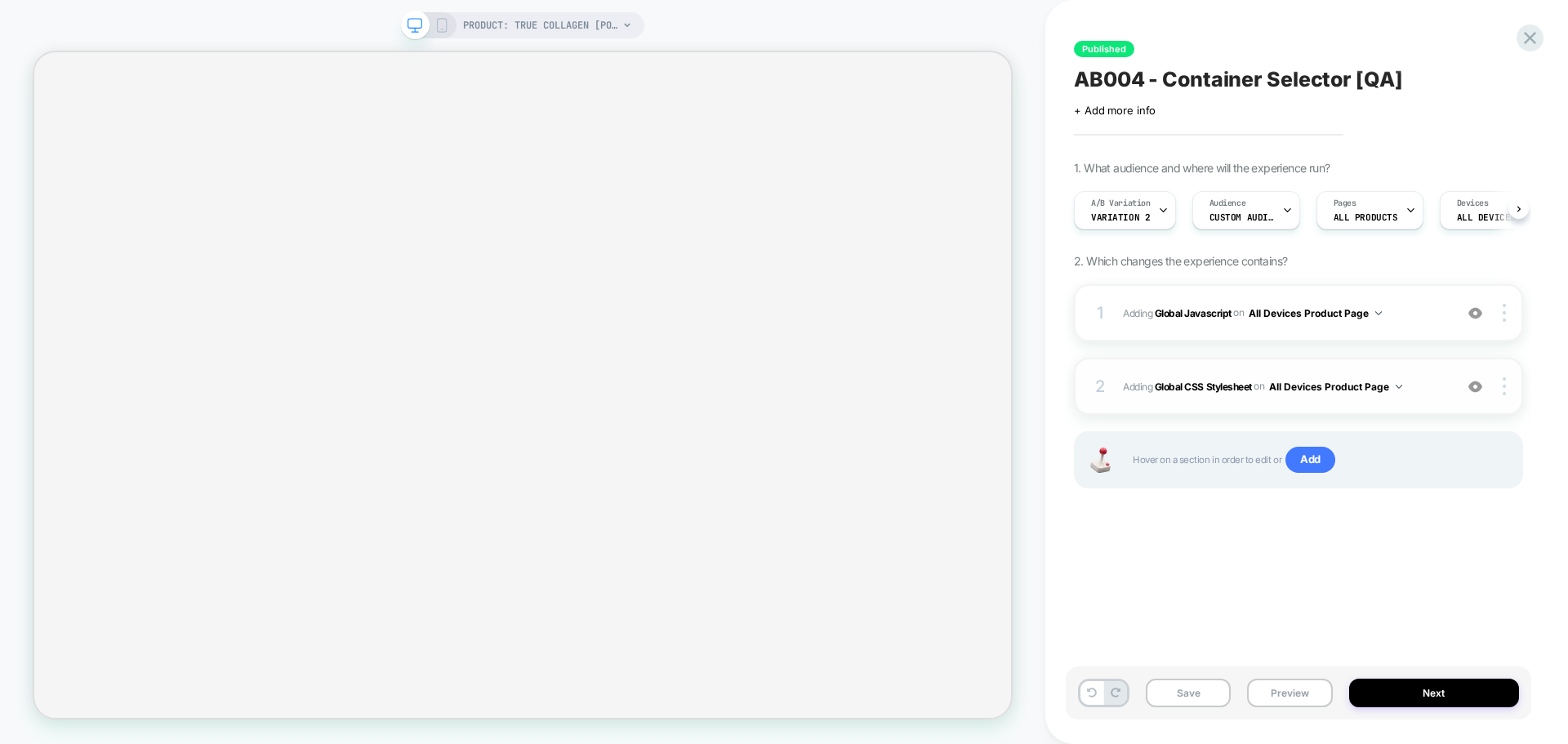
scroll to position [0, 1]
click at [1198, 383] on b "Global CSS Stylesheet" at bounding box center [1204, 386] width 97 height 13
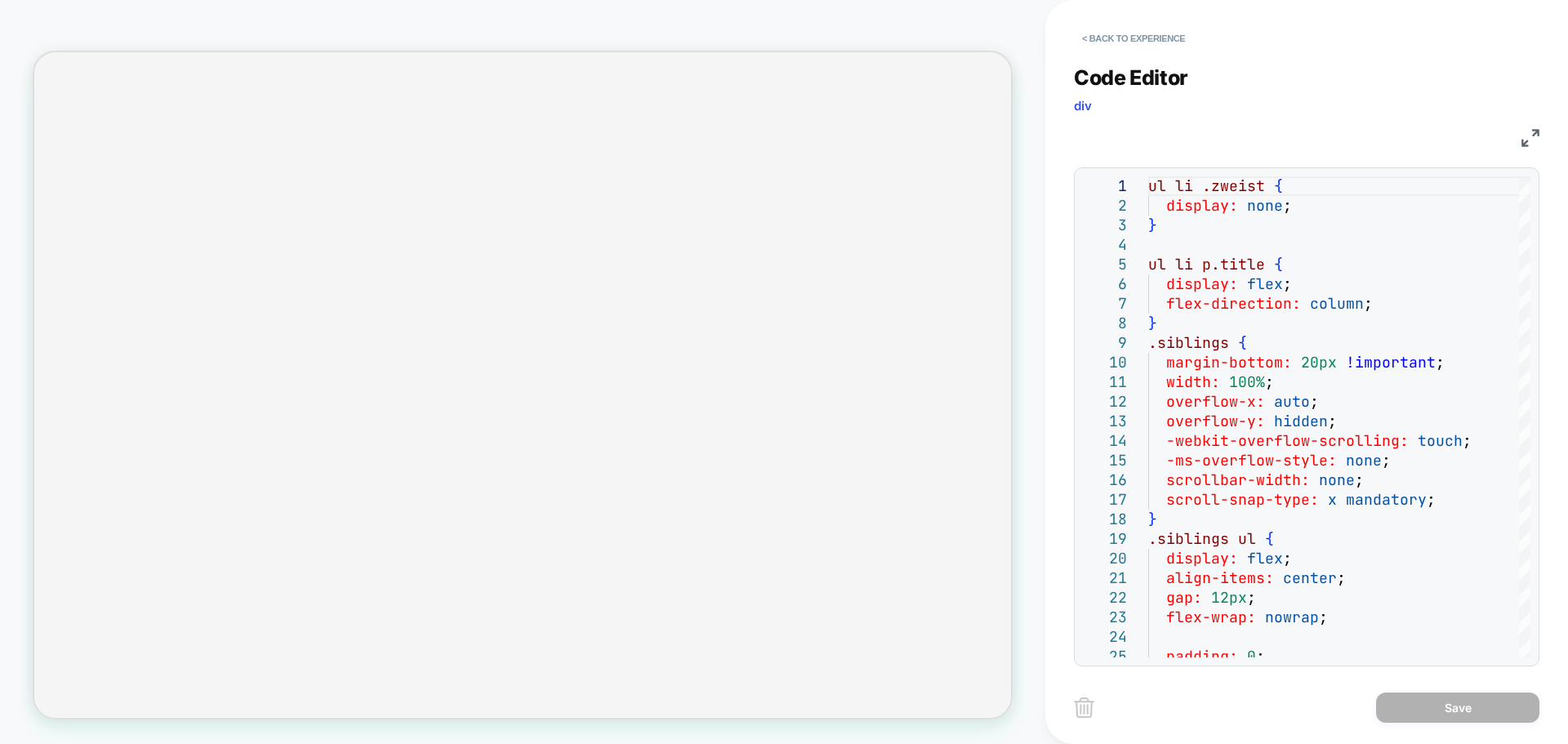
click at [1526, 138] on img at bounding box center [1531, 138] width 18 height 18
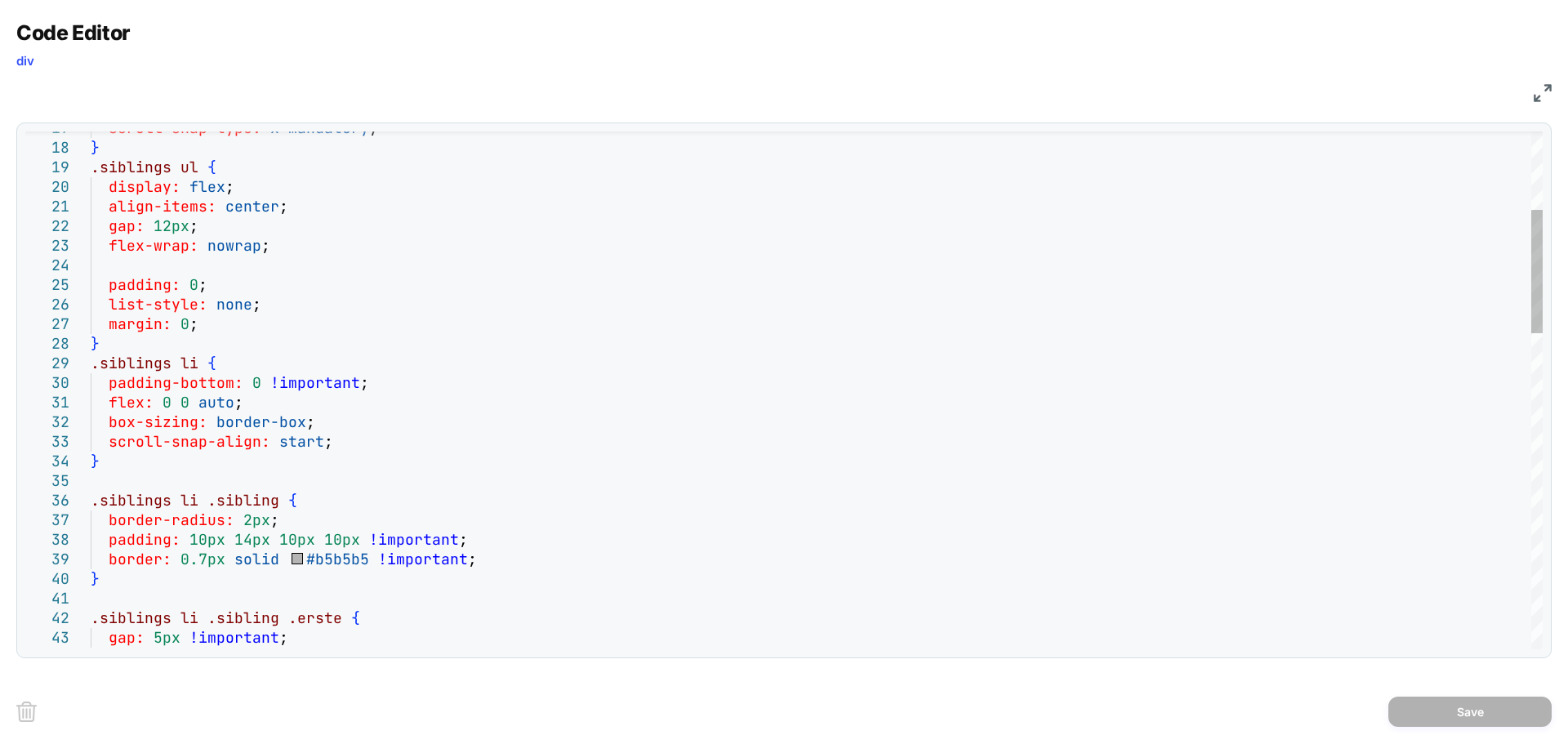
scroll to position [0, 0]
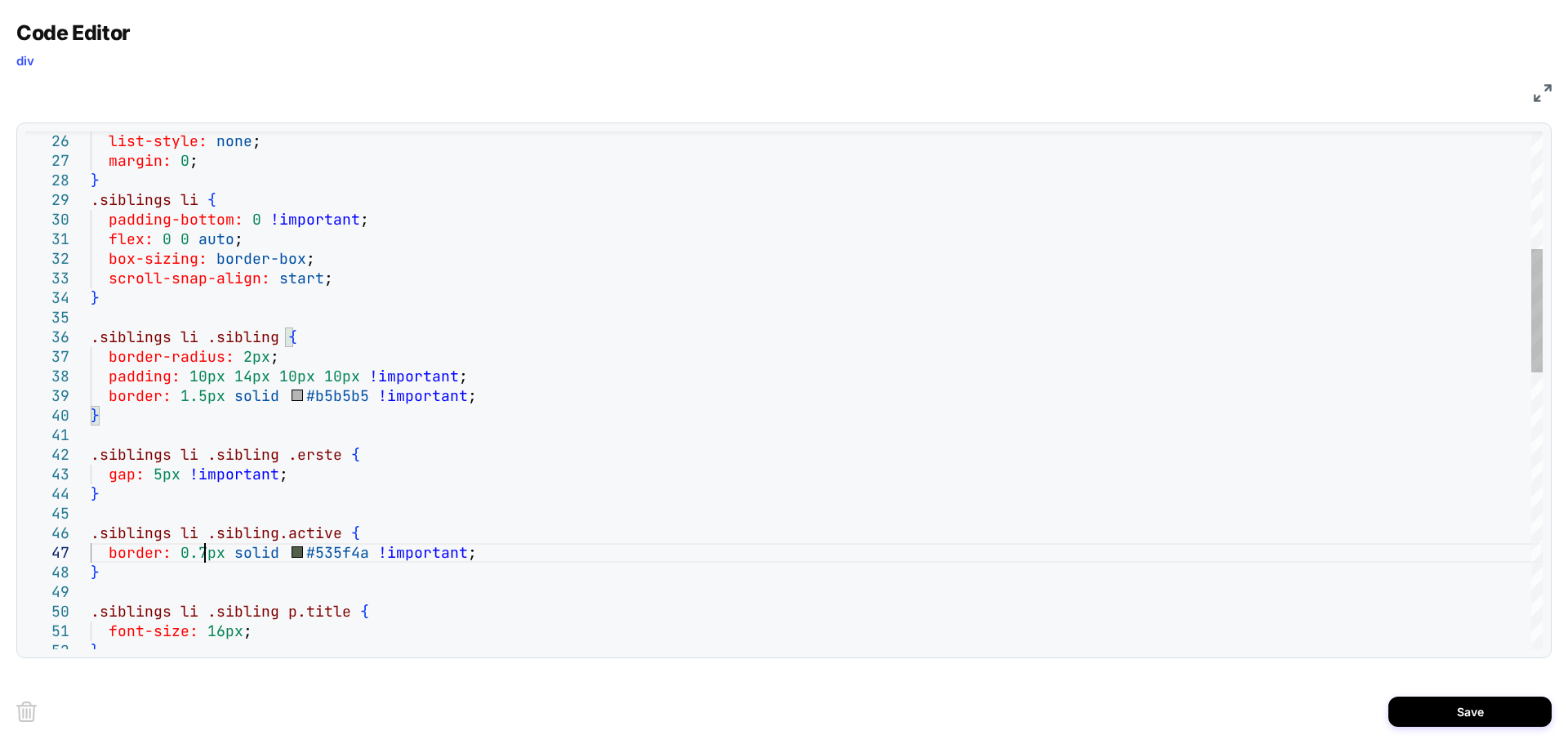
drag, startPoint x: 204, startPoint y: 549, endPoint x: 219, endPoint y: 548, distance: 15.0
click at [204, 549] on div "list-style: none ; margin: 0 ; } .siblings li { padding-bottom: 0 !important ; …" at bounding box center [816, 723] width 1453 height 2163
type textarea "**********"
click at [1429, 706] on button "Save" at bounding box center [1470, 711] width 163 height 30
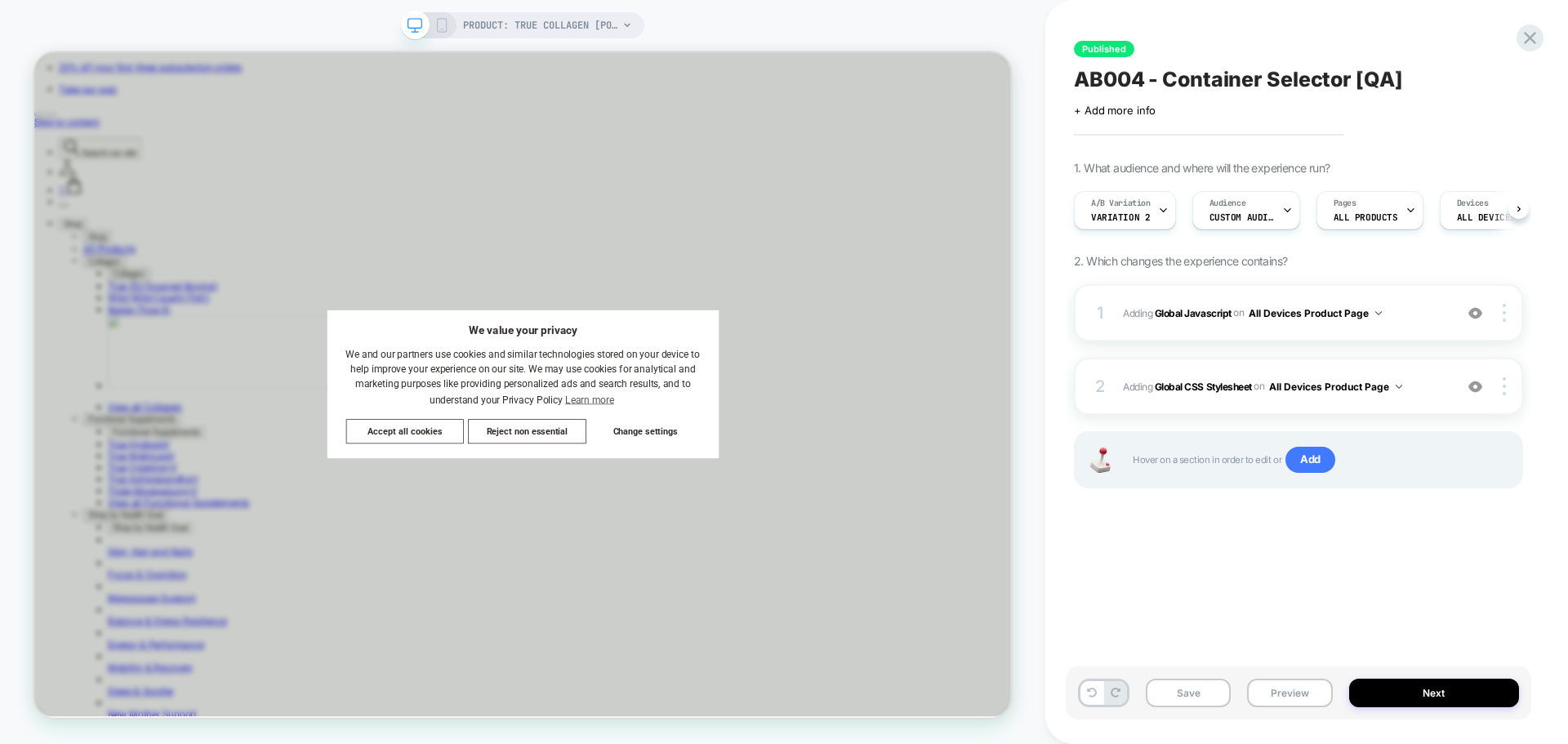
scroll to position [0, 1]
click at [1200, 691] on button "Save" at bounding box center [1188, 693] width 85 height 29
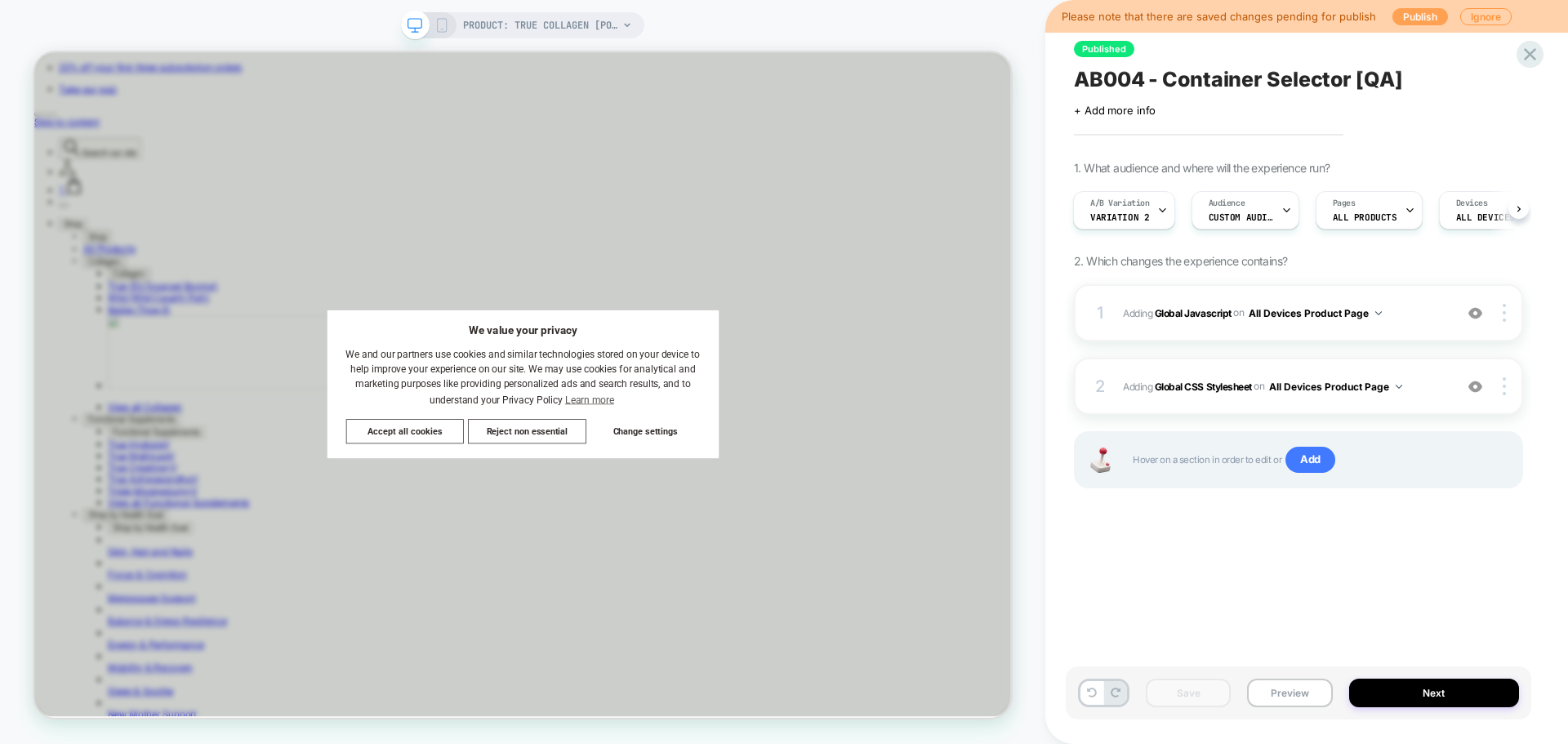
click at [1416, 18] on button "Publish" at bounding box center [1421, 16] width 56 height 17
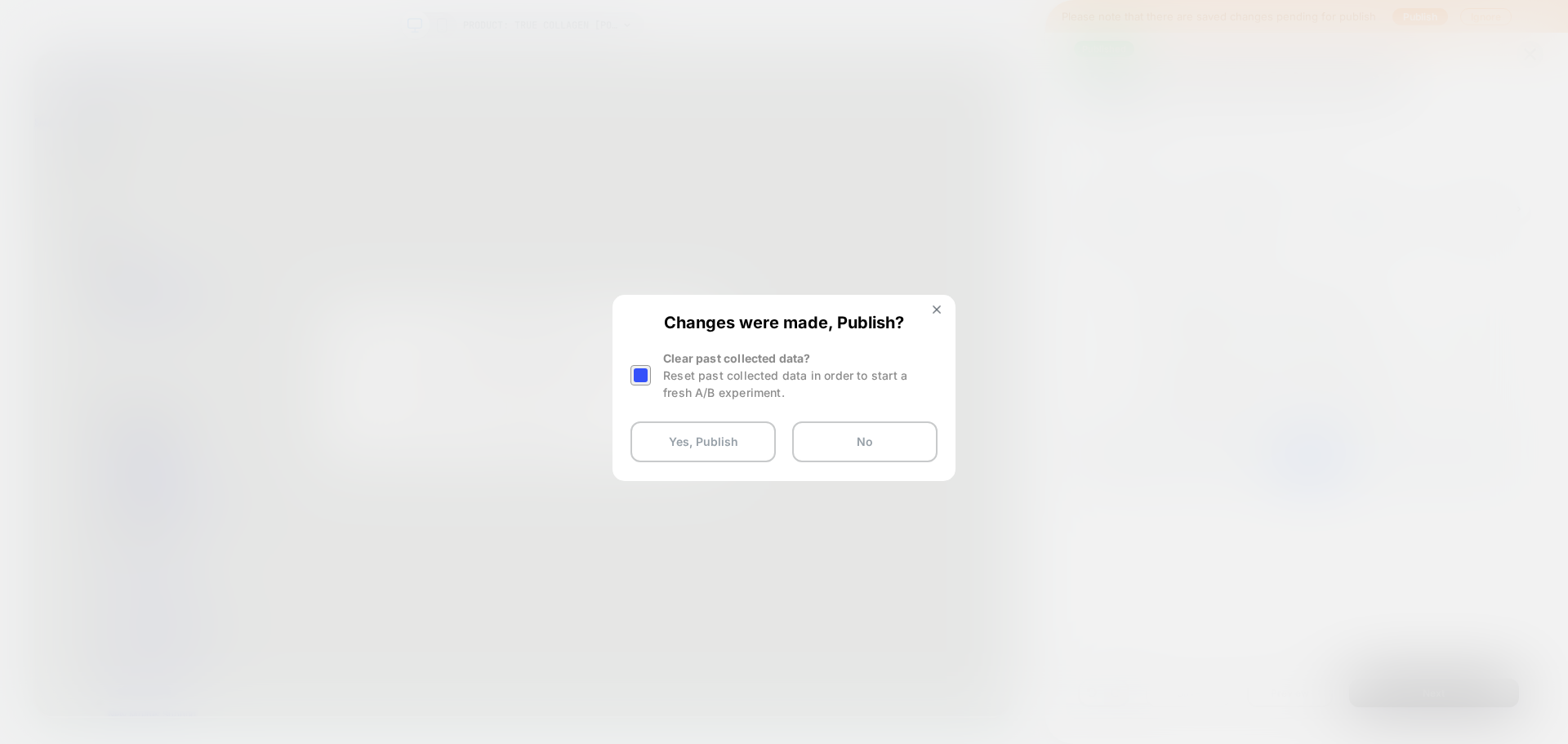
click at [641, 378] on div at bounding box center [641, 375] width 21 height 21
click at [706, 436] on button "Yes, Publish" at bounding box center [703, 441] width 145 height 41
